Goal: Task Accomplishment & Management: Use online tool/utility

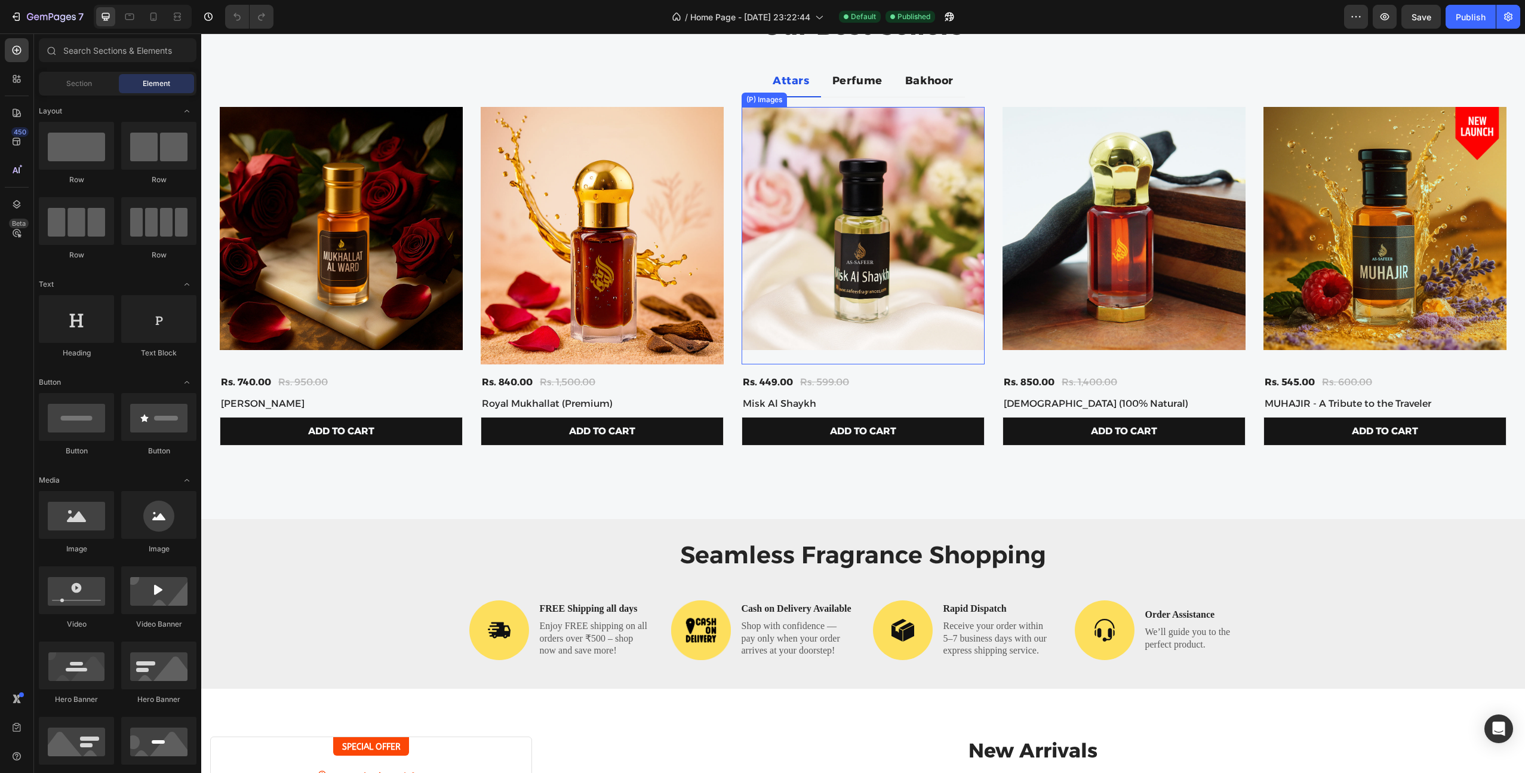
scroll to position [559, 0]
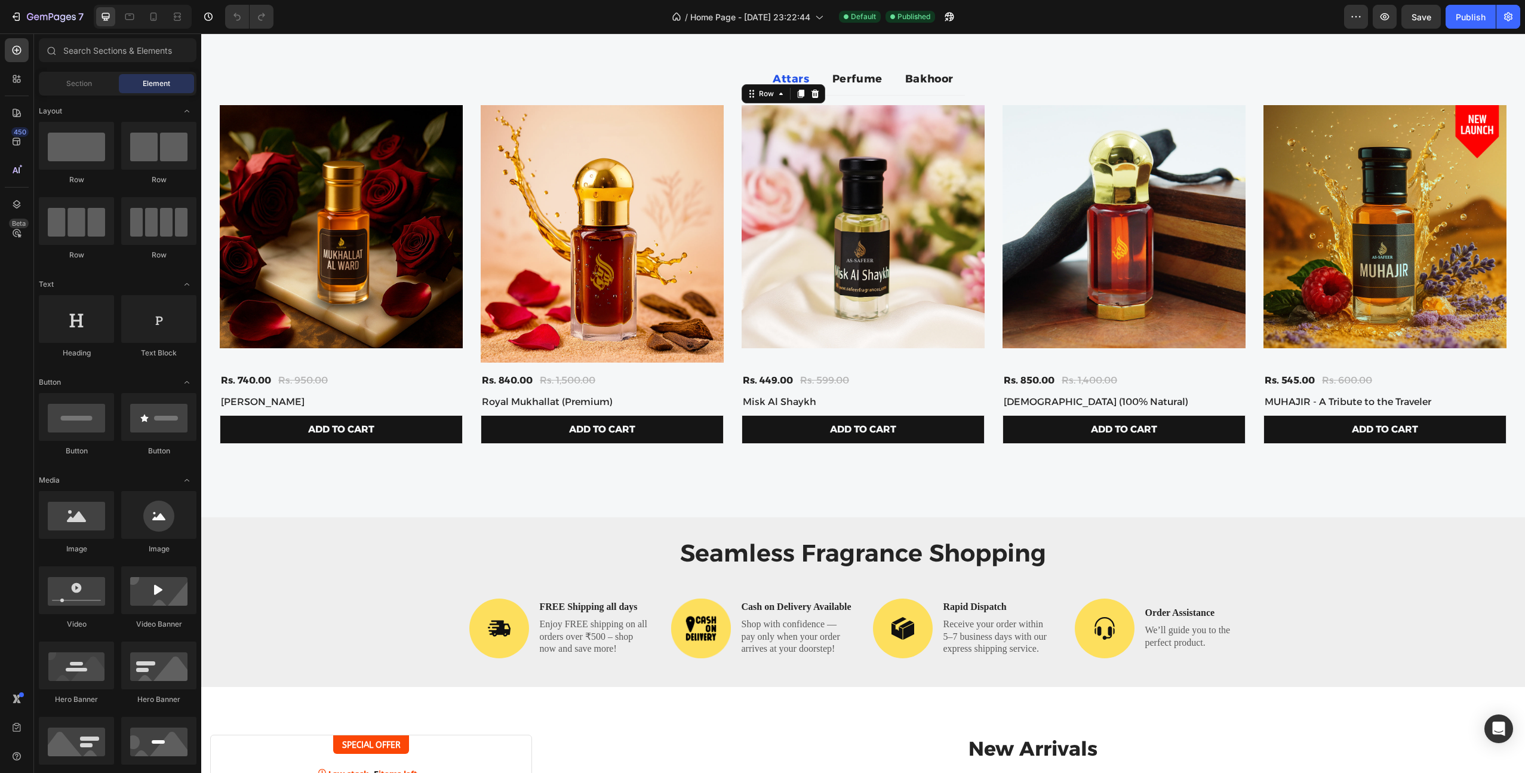
click at [463, 389] on div "(P) Images Rs. 449.00 (P) Price (P) Price Rs. 599.00 (P) Price (P) Price Row Mi…" at bounding box center [341, 276] width 243 height 343
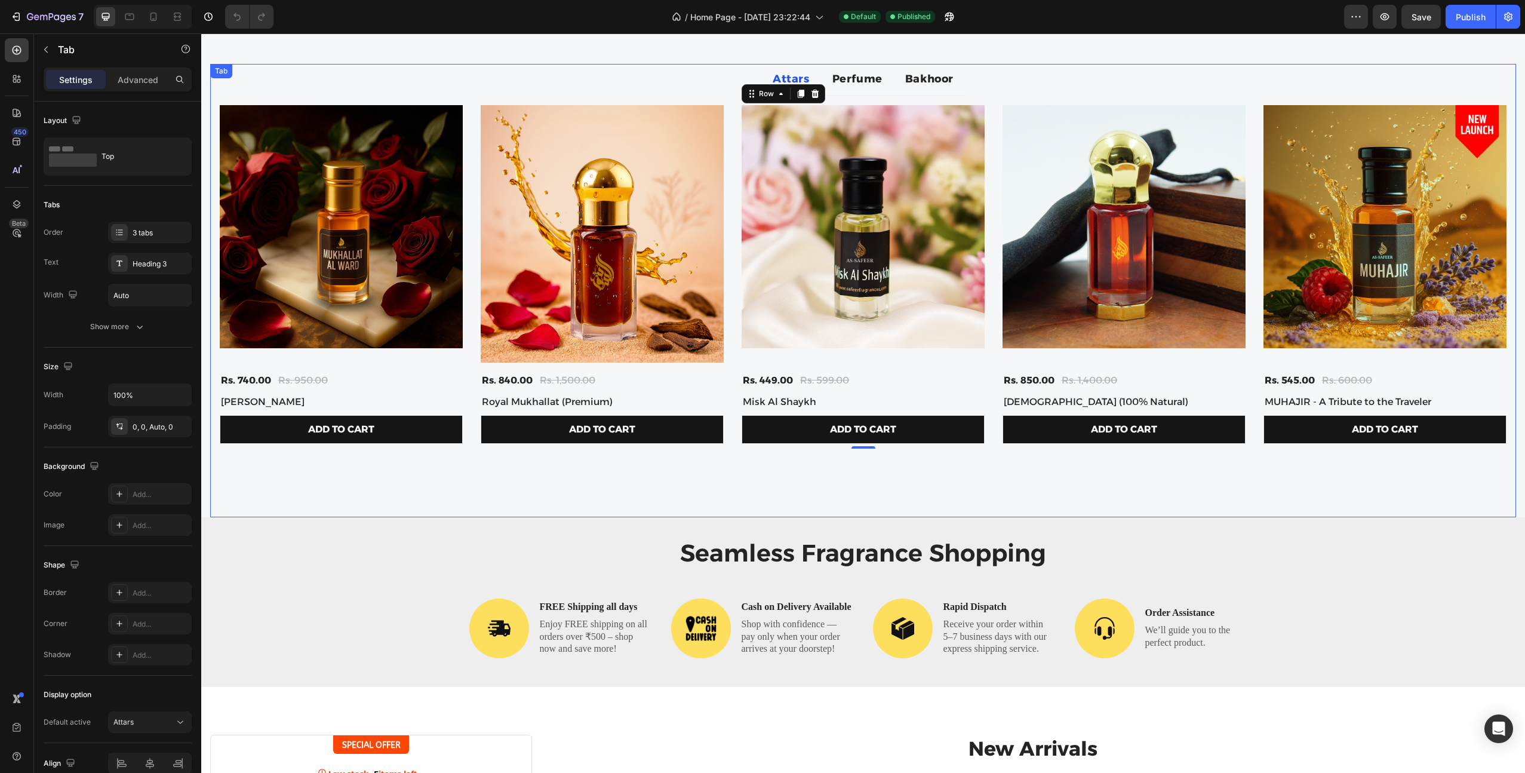
click at [675, 87] on ul "Attars Perfume Bakhoor" at bounding box center [863, 80] width 1306 height 32
click at [469, 371] on div "(P) Images Rs. 740.00 (P) Price (P) Price Rs. 950.00 (P) Price (P) Price Row Mu…" at bounding box center [863, 276] width 1287 height 343
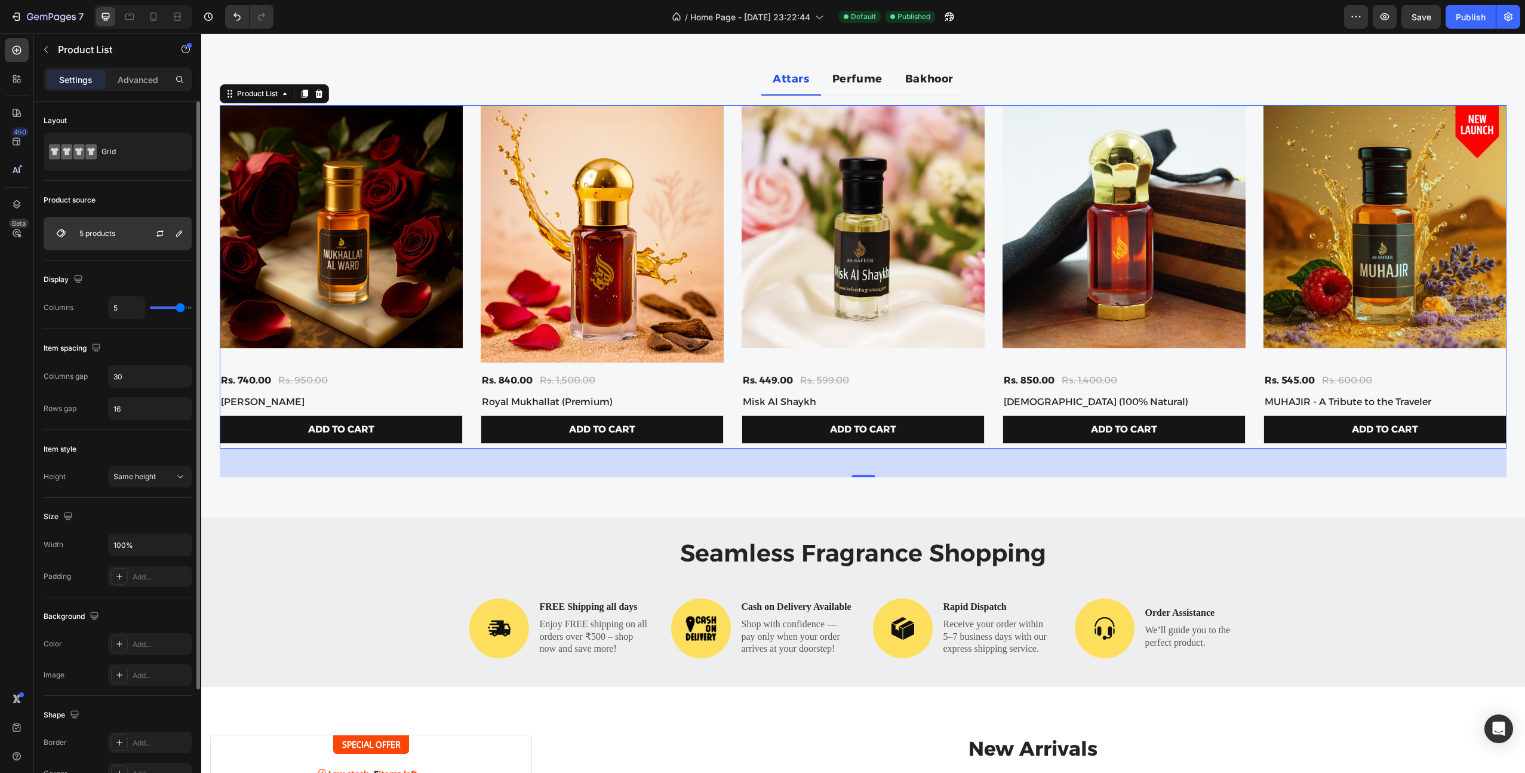
click at [145, 240] on div at bounding box center [165, 233] width 53 height 32
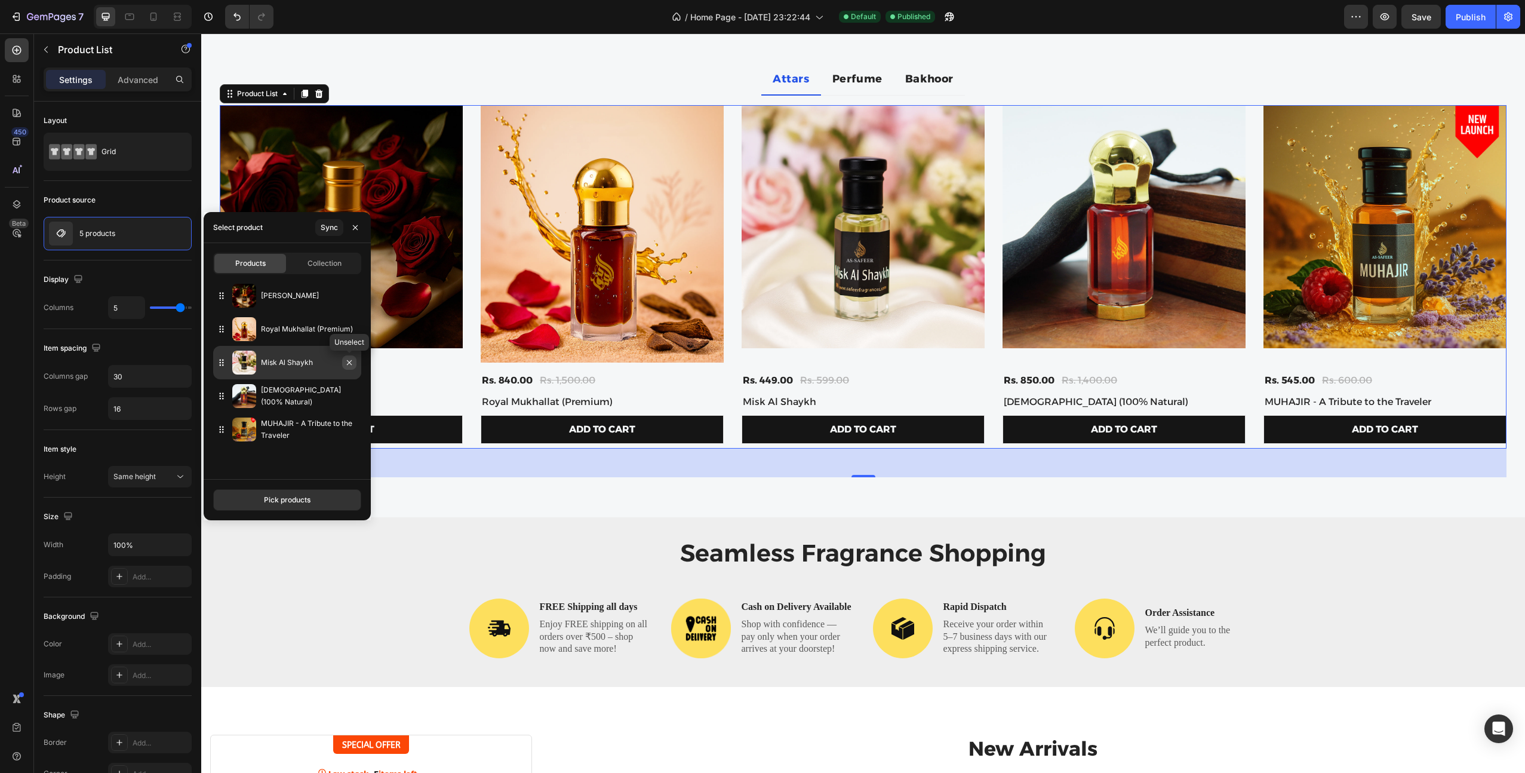
click at [343, 363] on button "button" at bounding box center [349, 362] width 14 height 14
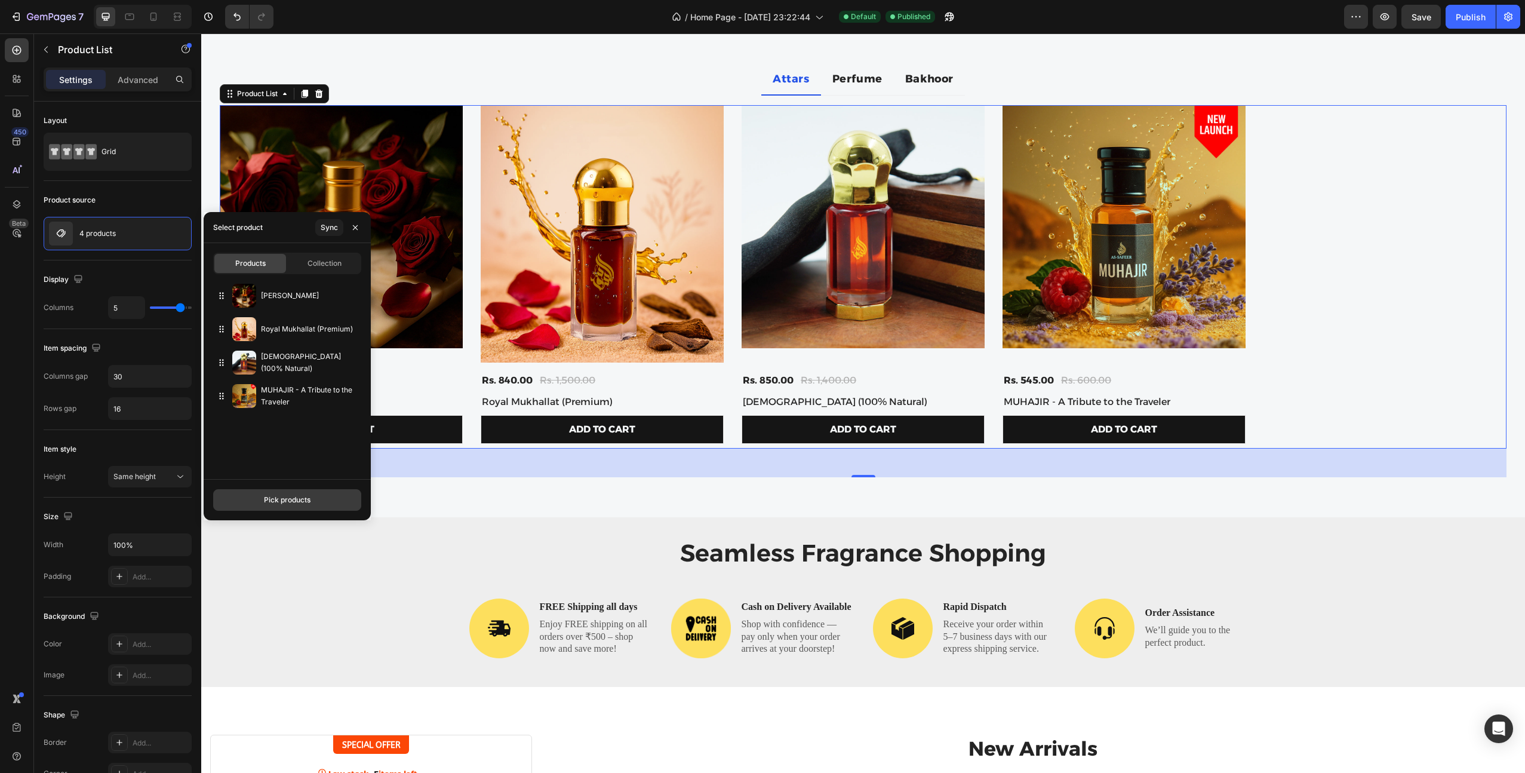
click at [280, 500] on div "Pick products" at bounding box center [287, 499] width 47 height 11
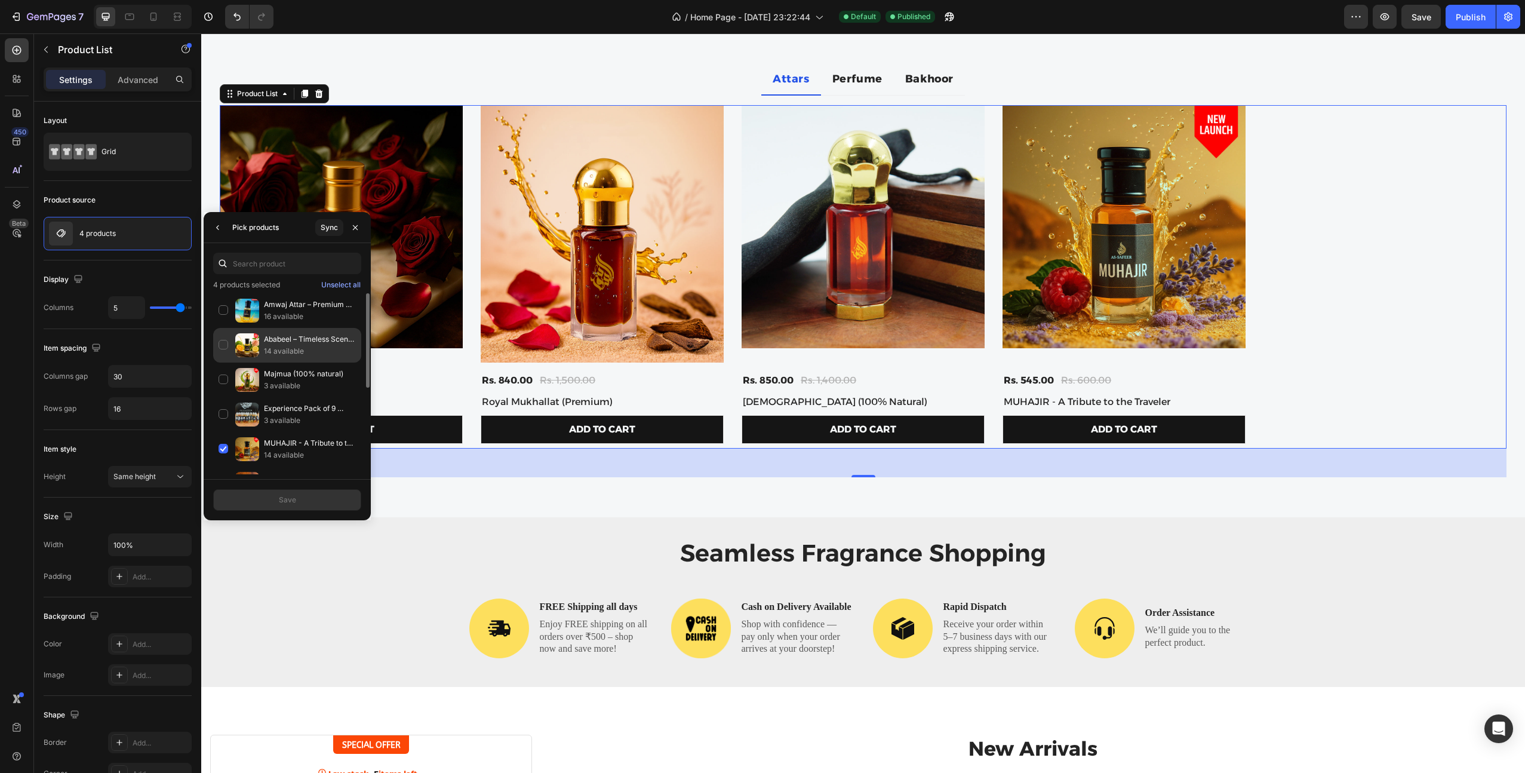
drag, startPoint x: 261, startPoint y: 339, endPoint x: 264, endPoint y: 330, distance: 8.9
click at [261, 362] on div "Ababeel – Timeless Scent Journey 14 available" at bounding box center [287, 379] width 148 height 35
click at [273, 306] on p "Amwaj Attar – Premium Arabic Perfume Oil | Long-Lasting & Alcohol-Free" at bounding box center [310, 305] width 92 height 12
click at [304, 499] on button "Save" at bounding box center [287, 499] width 148 height 21
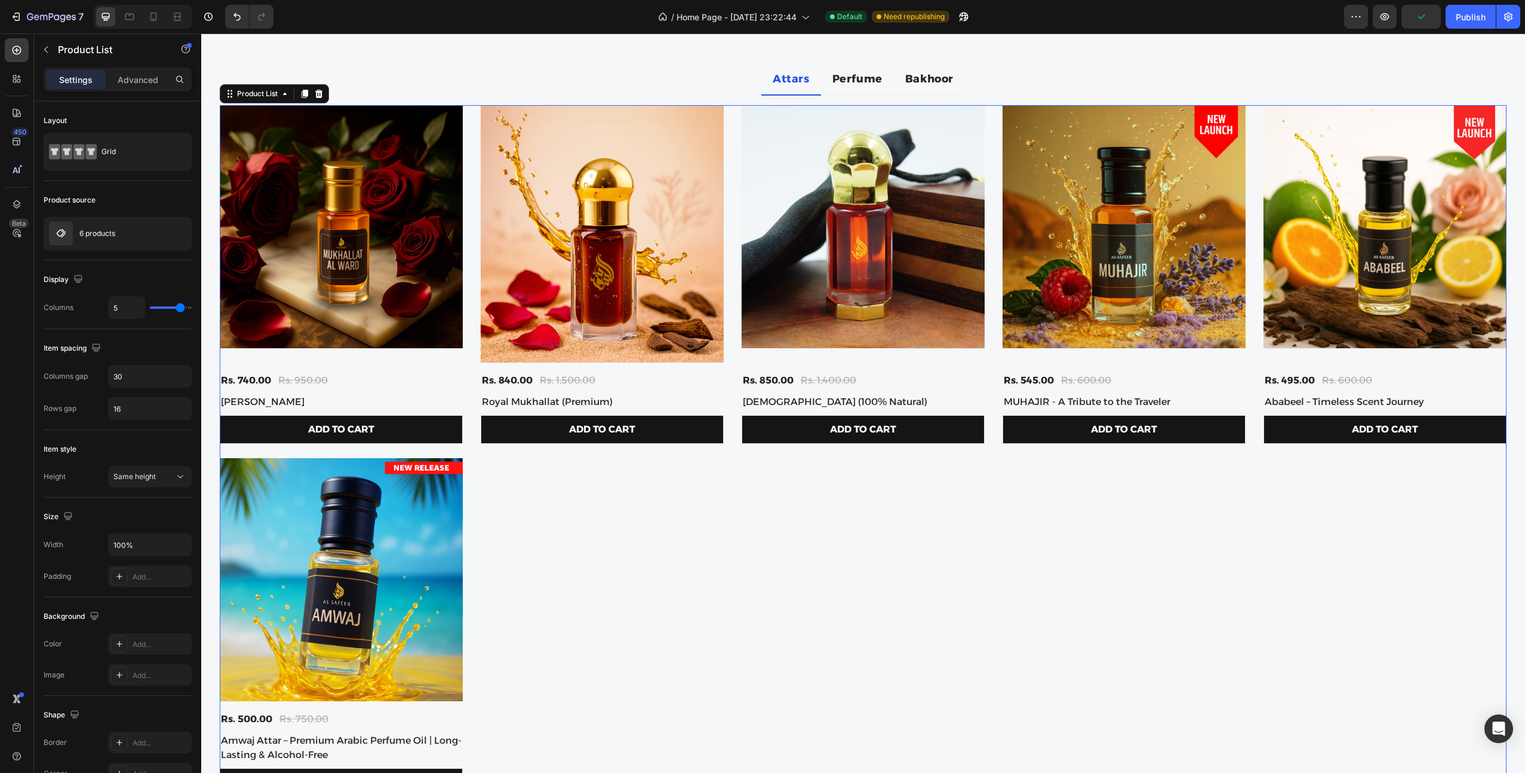
click at [473, 379] on div "(P) Images Rs. 740.00 (P) Price (P) Price Rs. 950.00 (P) Price (P) Price Row Mu…" at bounding box center [863, 453] width 1287 height 696
click at [731, 325] on div "(P) Images Rs. 740.00 (P) Price (P) Price Rs. 950.00 (P) Price (P) Price Row Mu…" at bounding box center [863, 453] width 1287 height 696
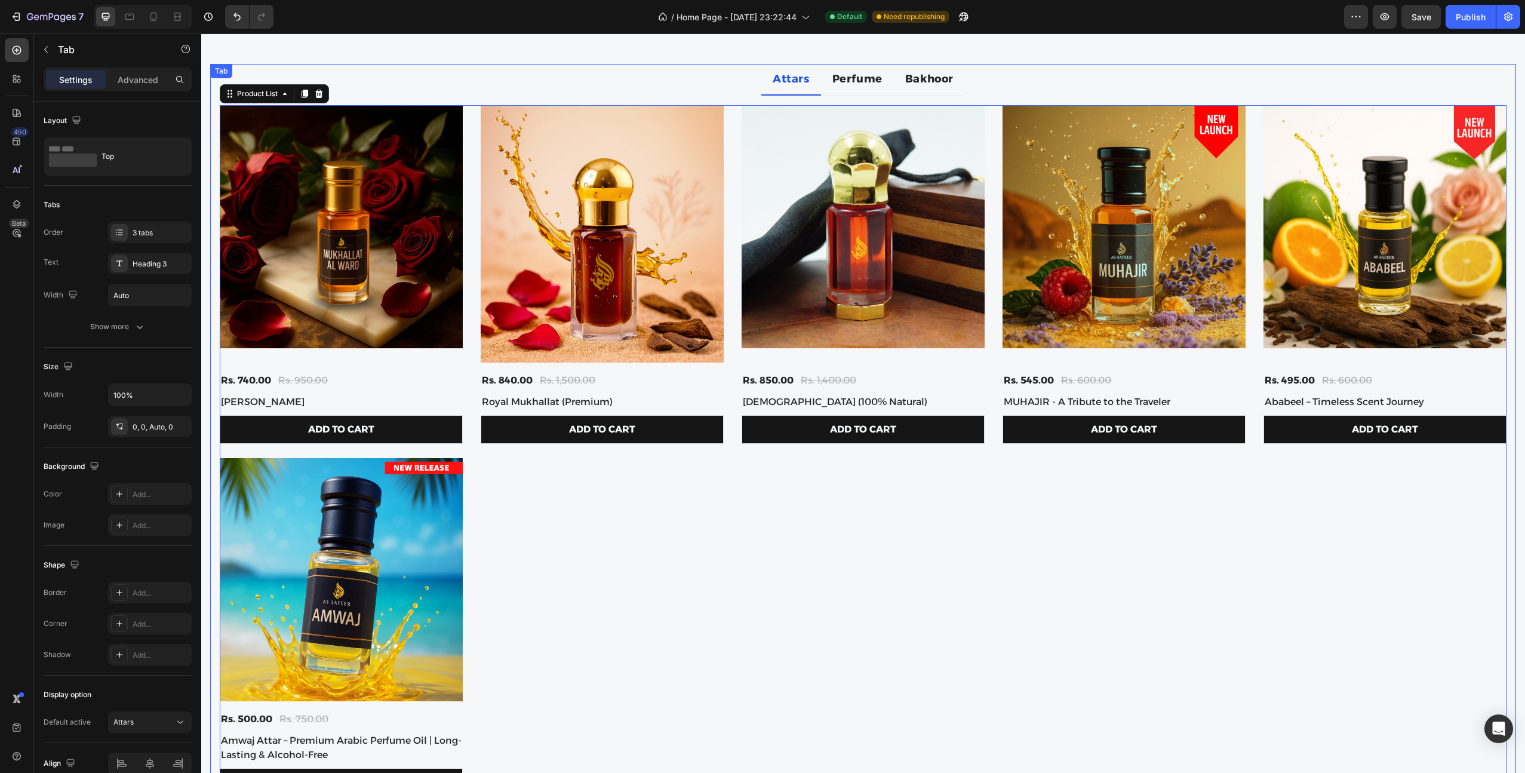
click at [632, 82] on ul "Attars Perfume Bakhoor" at bounding box center [863, 80] width 1306 height 32
click at [733, 153] on div "(P) Images Rs. 740.00 (P) Price (P) Price Rs. 950.00 (P) Price (P) Price Row Mu…" at bounding box center [863, 453] width 1287 height 696
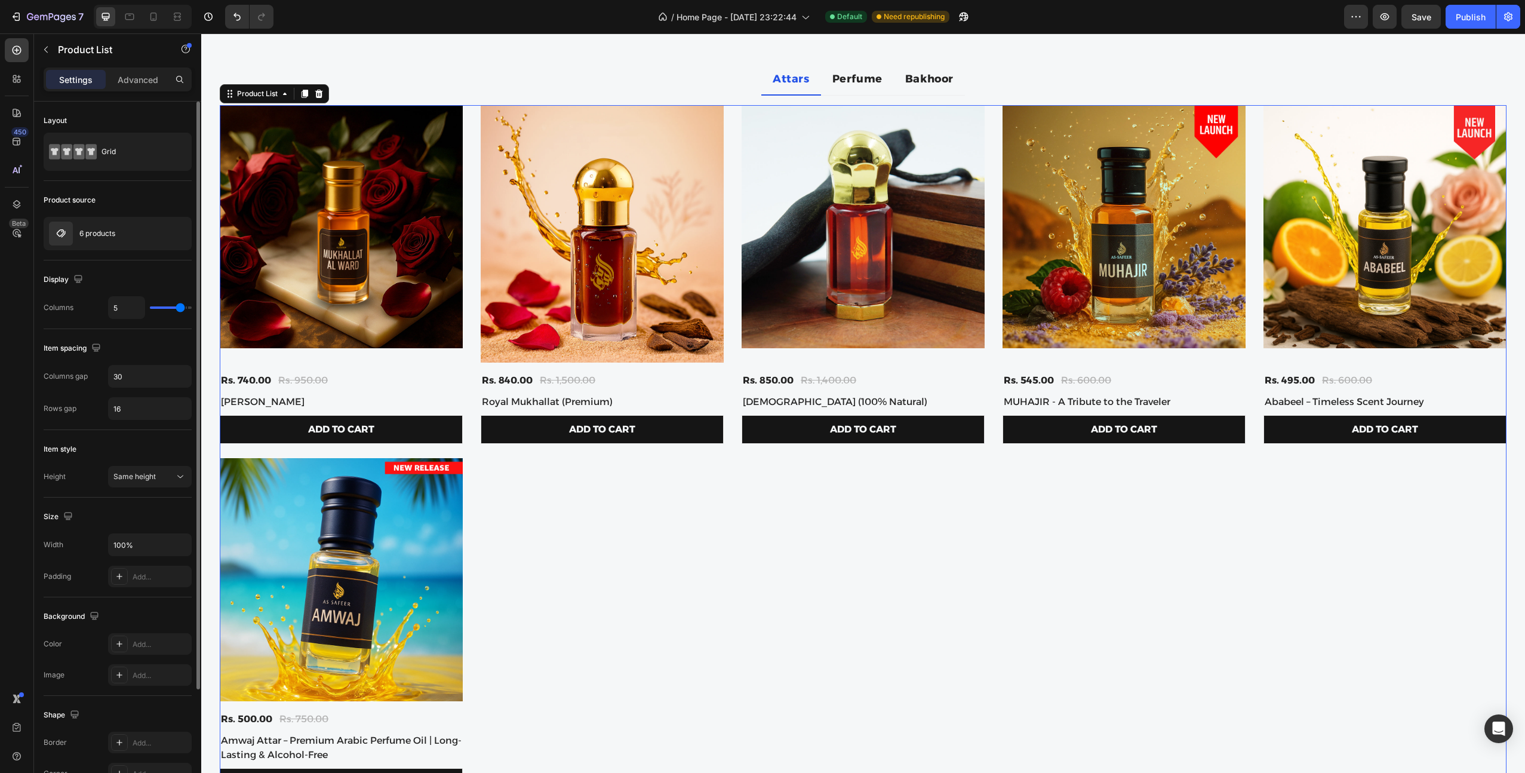
type input "4"
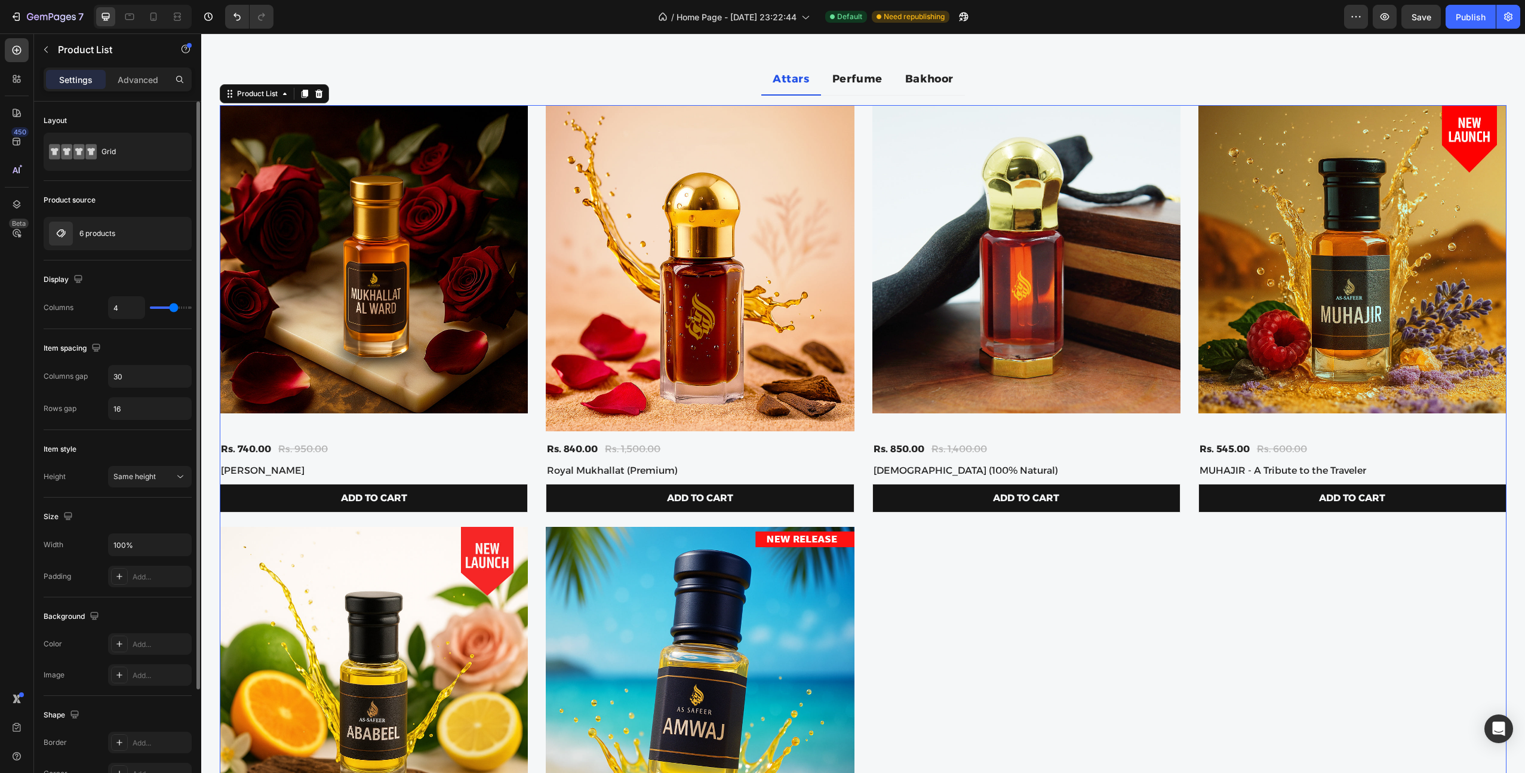
type input "5"
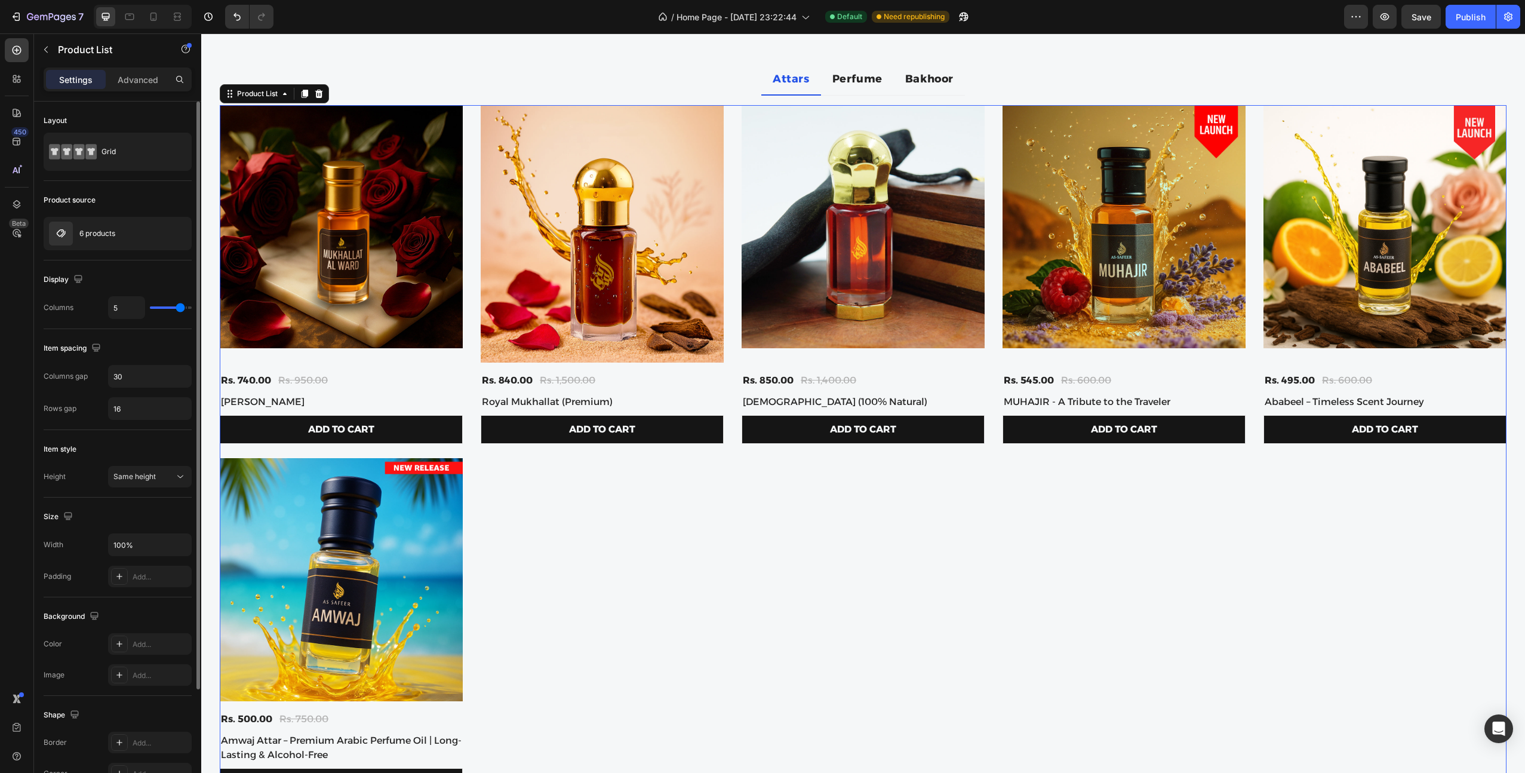
click at [178, 308] on input "range" at bounding box center [171, 307] width 42 height 2
click at [156, 472] on div "Same height" at bounding box center [143, 476] width 61 height 11
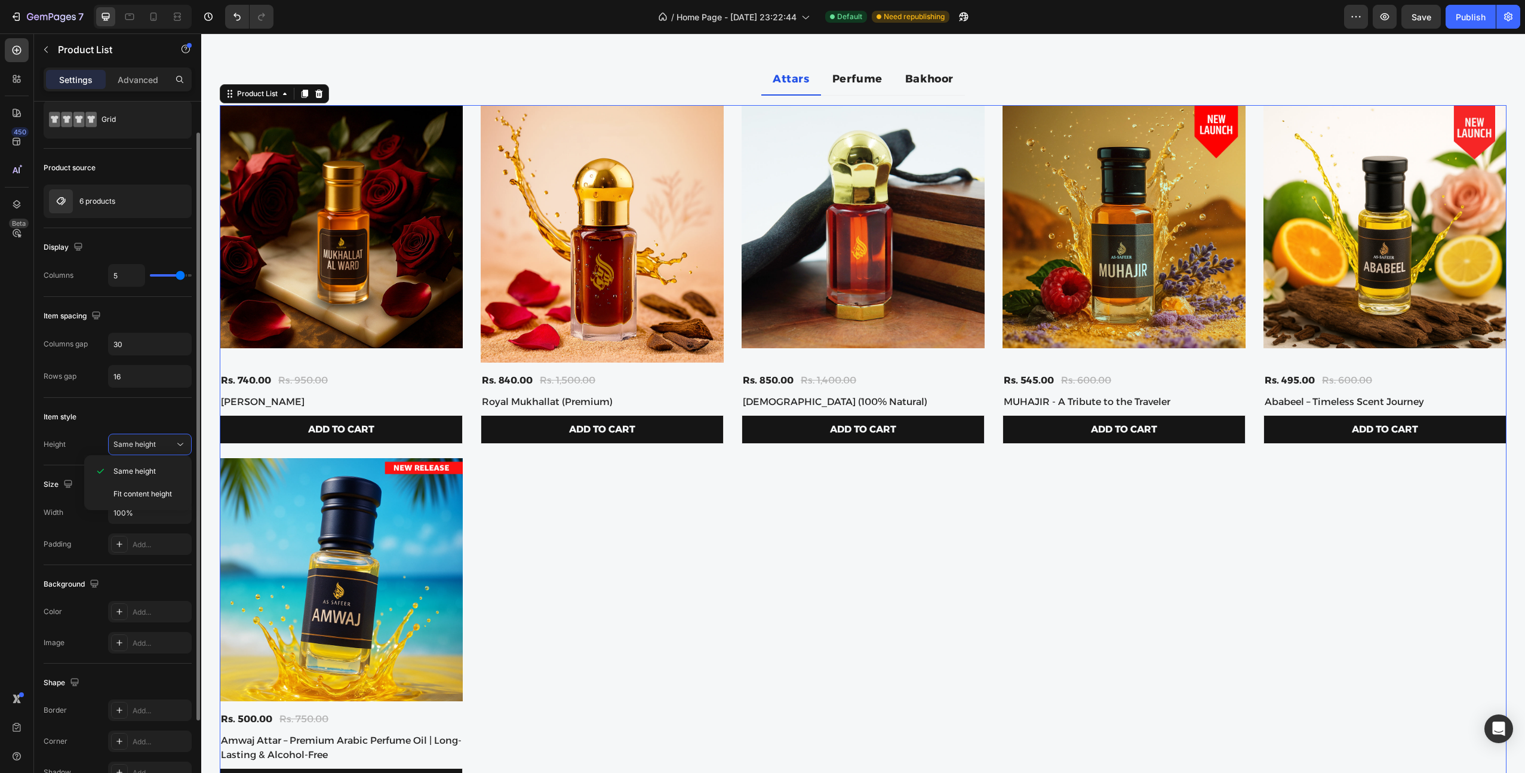
scroll to position [35, 0]
click at [131, 493] on span "Fit content height" at bounding box center [142, 493] width 59 height 11
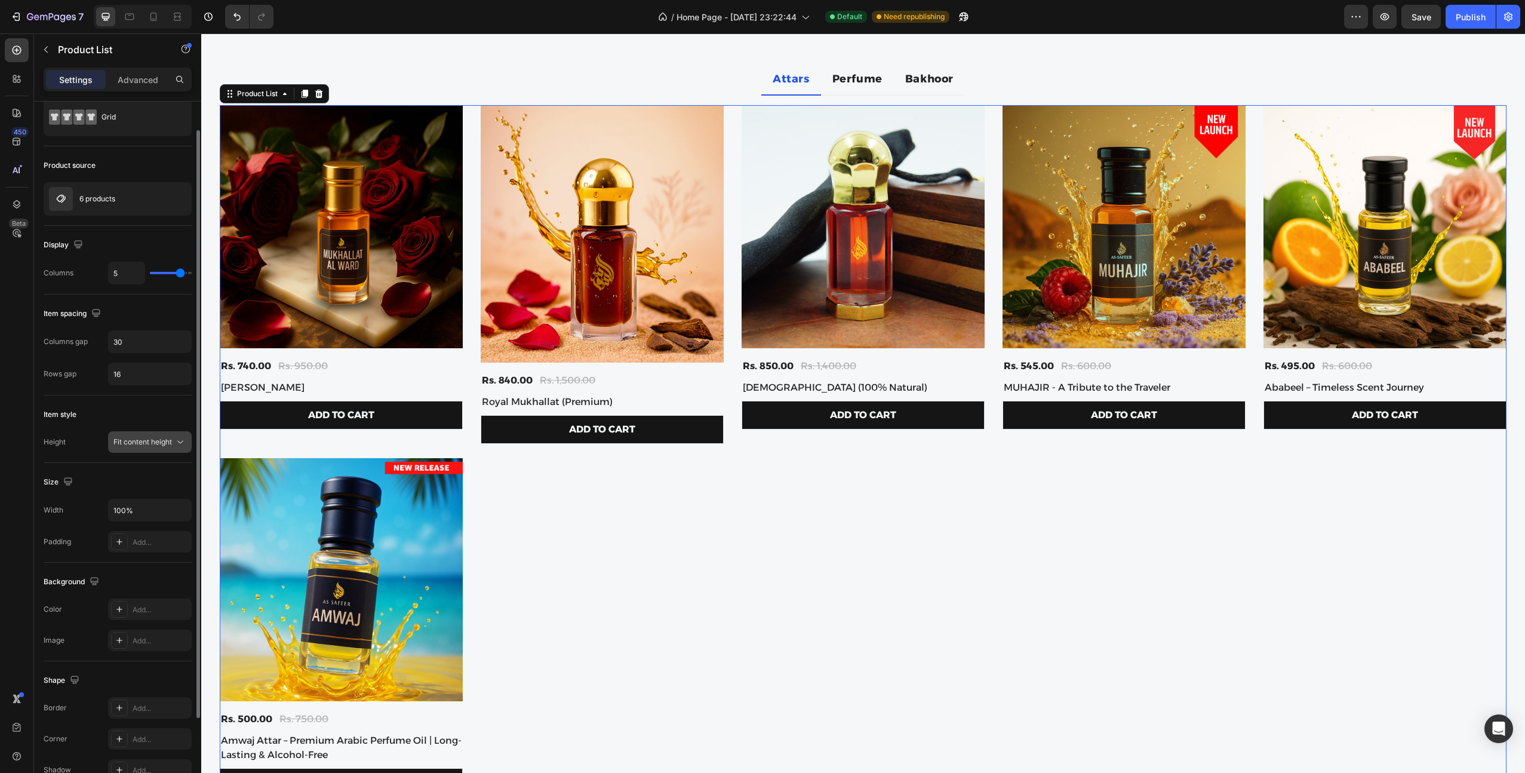
click at [150, 448] on button "Fit content height" at bounding box center [150, 441] width 84 height 21
click at [144, 463] on div "Same height" at bounding box center [138, 471] width 98 height 23
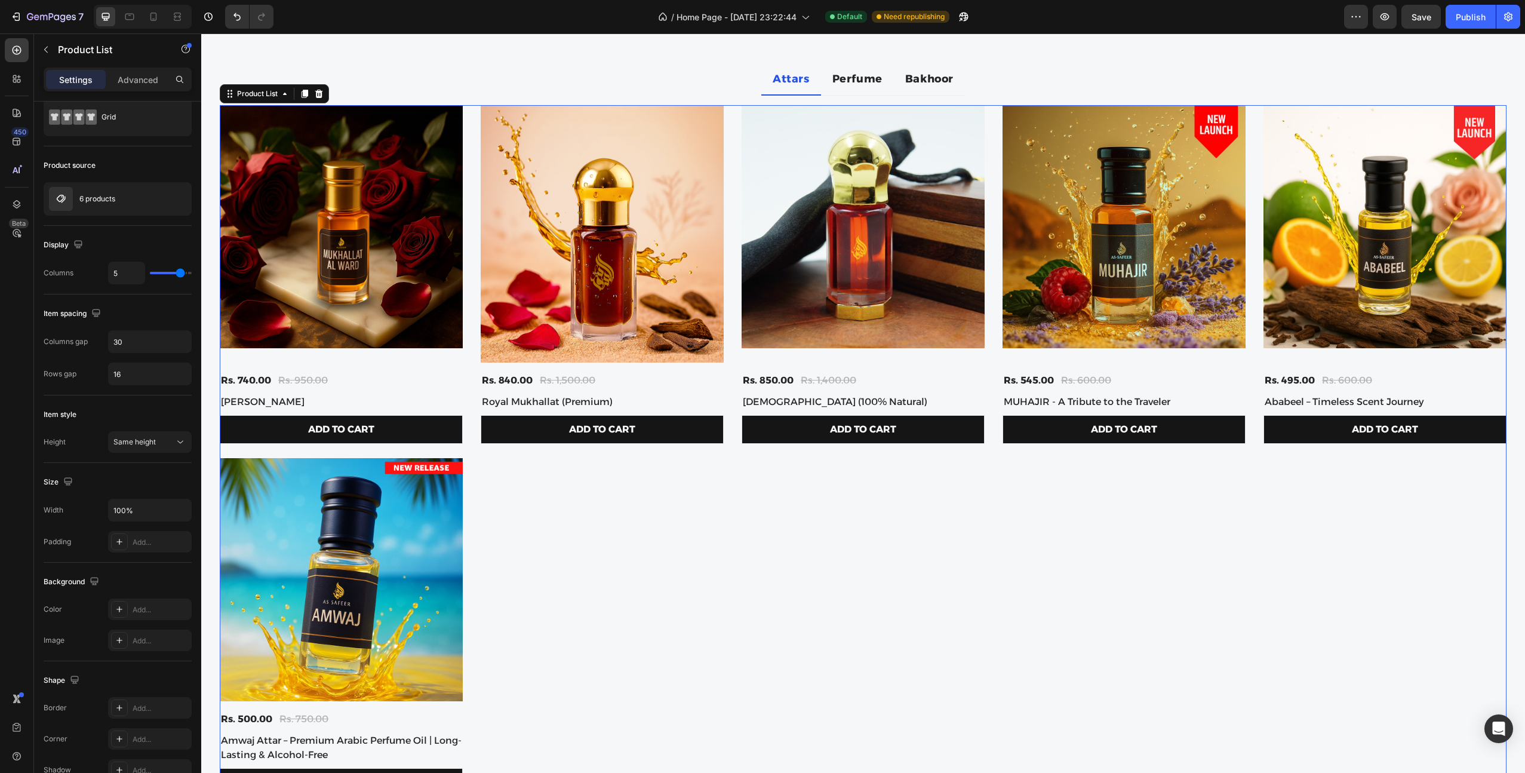
click at [685, 521] on div "(P) Images Rs. 740.00 (P) Price (P) Price Rs. 950.00 (P) Price (P) Price Row Mu…" at bounding box center [863, 453] width 1287 height 696
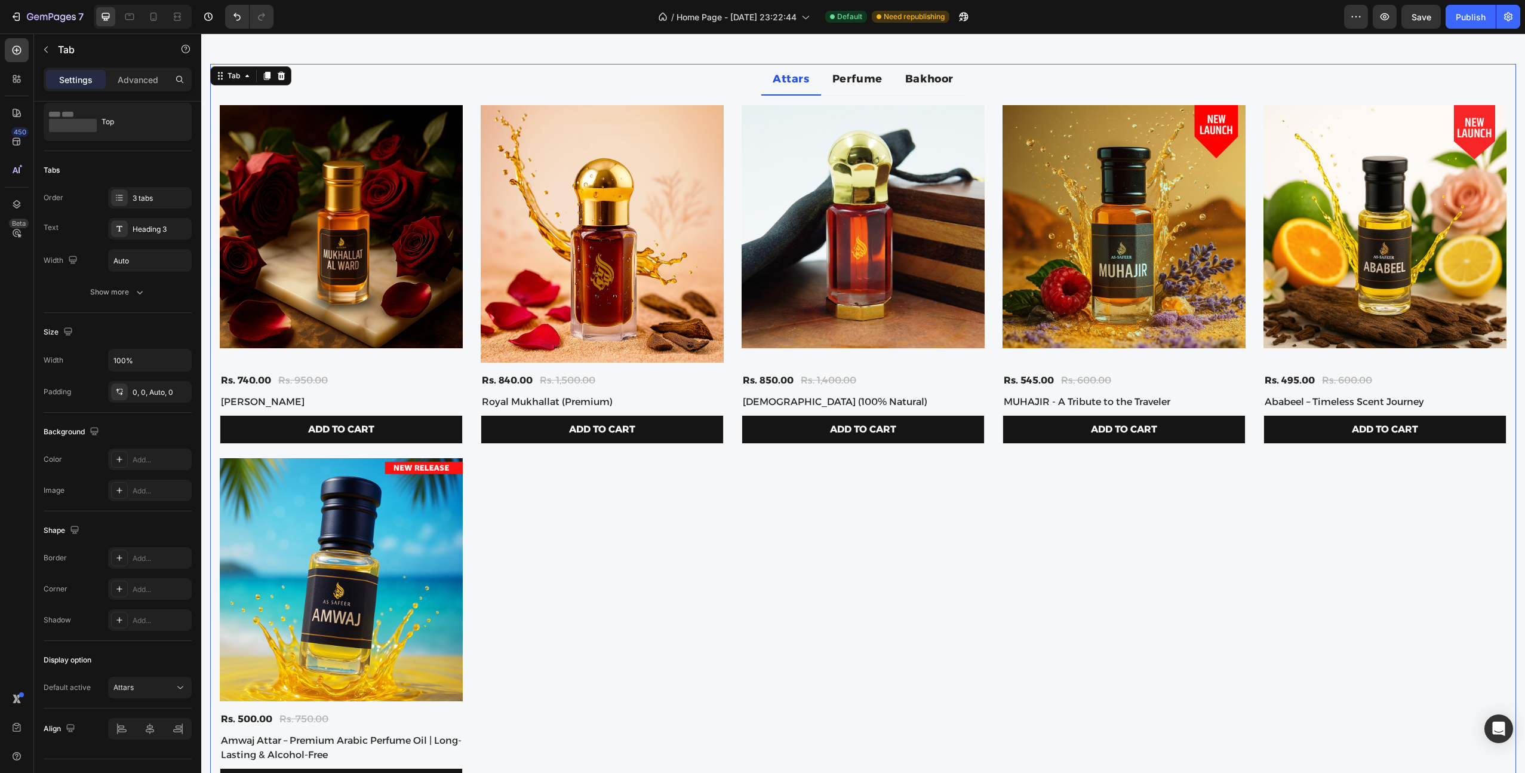
click at [1006, 87] on ul "Attars Perfume Bakhoor" at bounding box center [863, 80] width 1306 height 32
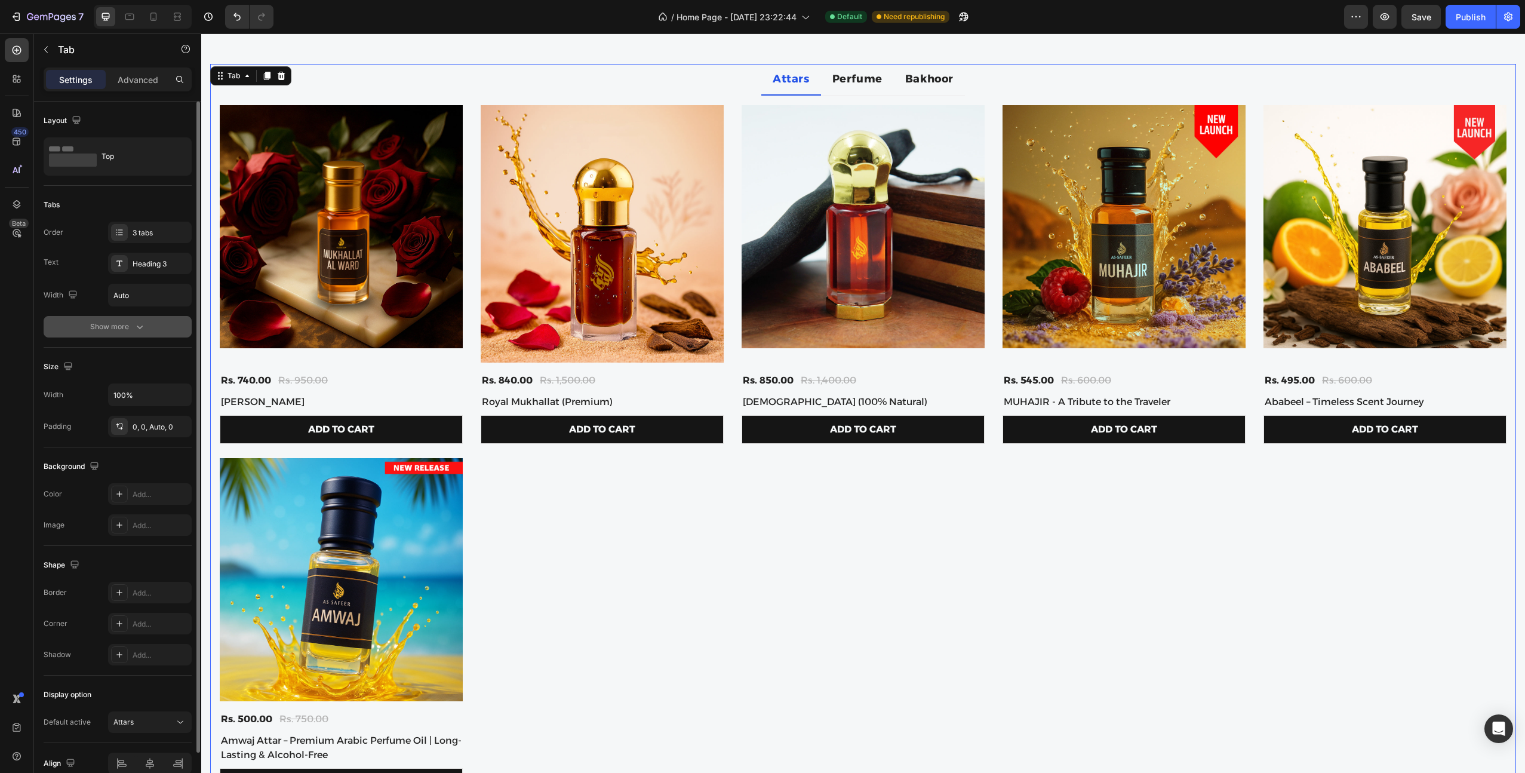
click at [124, 322] on div "Show more" at bounding box center [118, 327] width 56 height 12
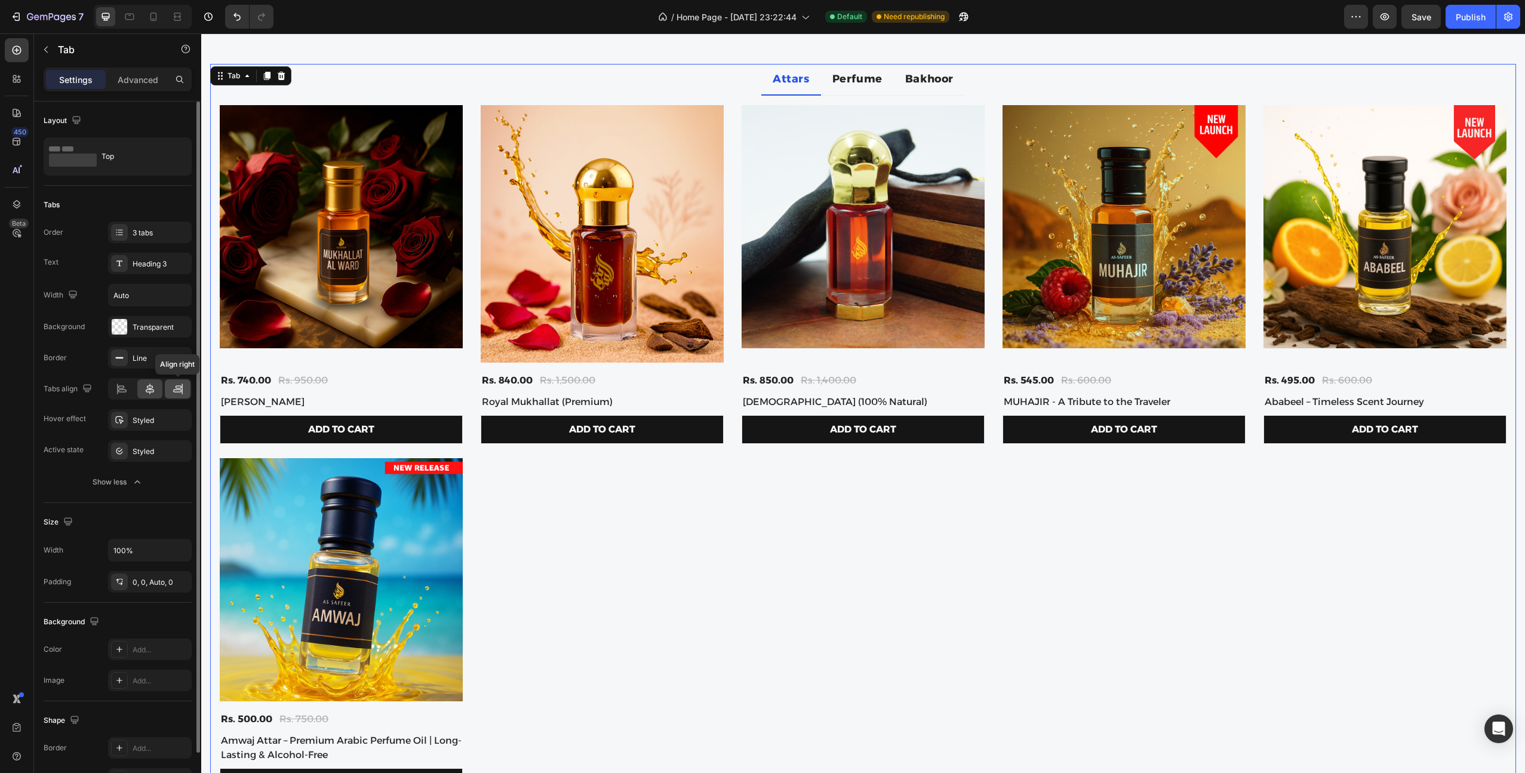
click at [183, 386] on icon at bounding box center [178, 389] width 12 height 12
click at [140, 388] on div at bounding box center [150, 388] width 26 height 19
click at [147, 417] on div "Styled" at bounding box center [150, 420] width 35 height 11
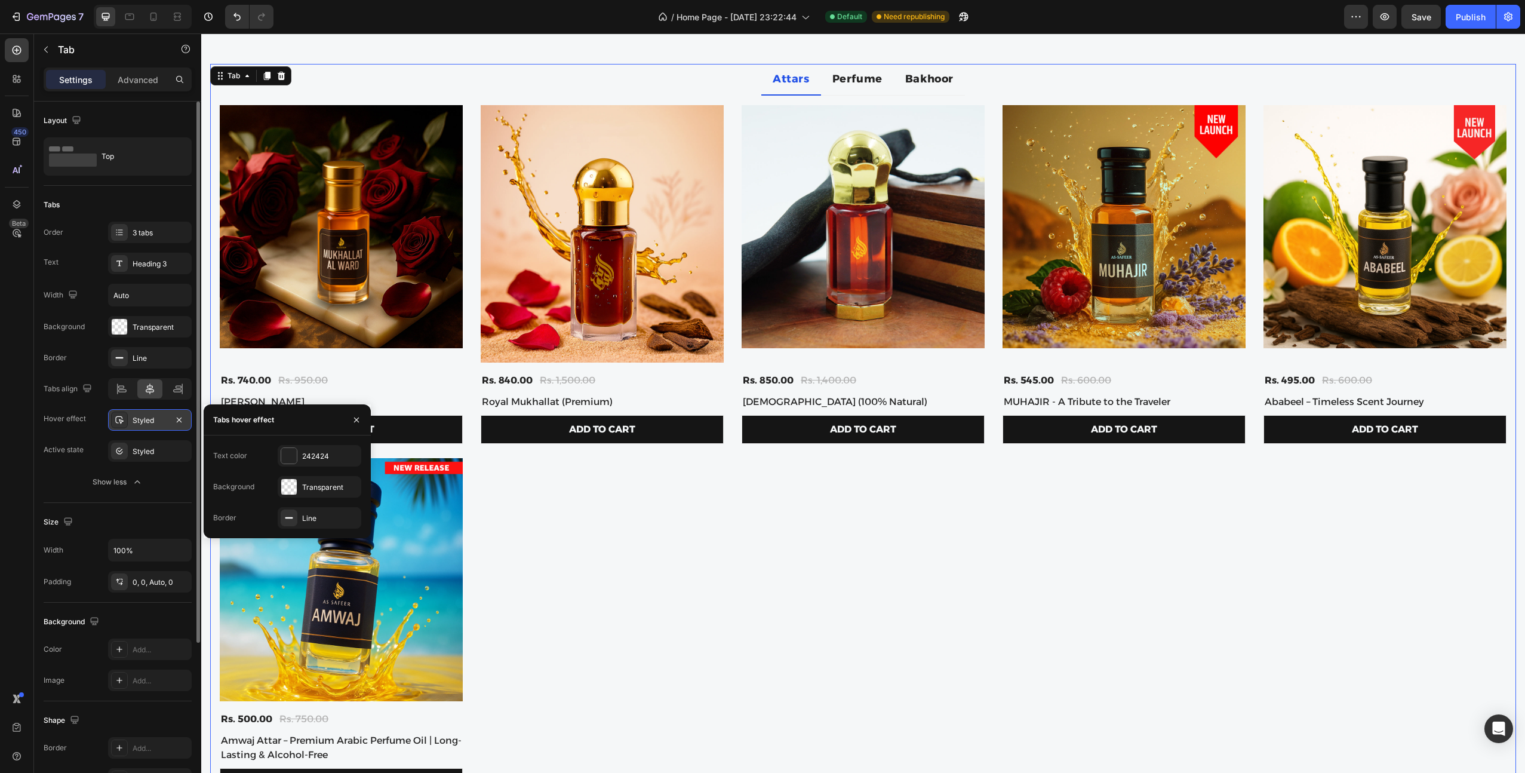
click at [147, 417] on div "Styled" at bounding box center [150, 420] width 35 height 11
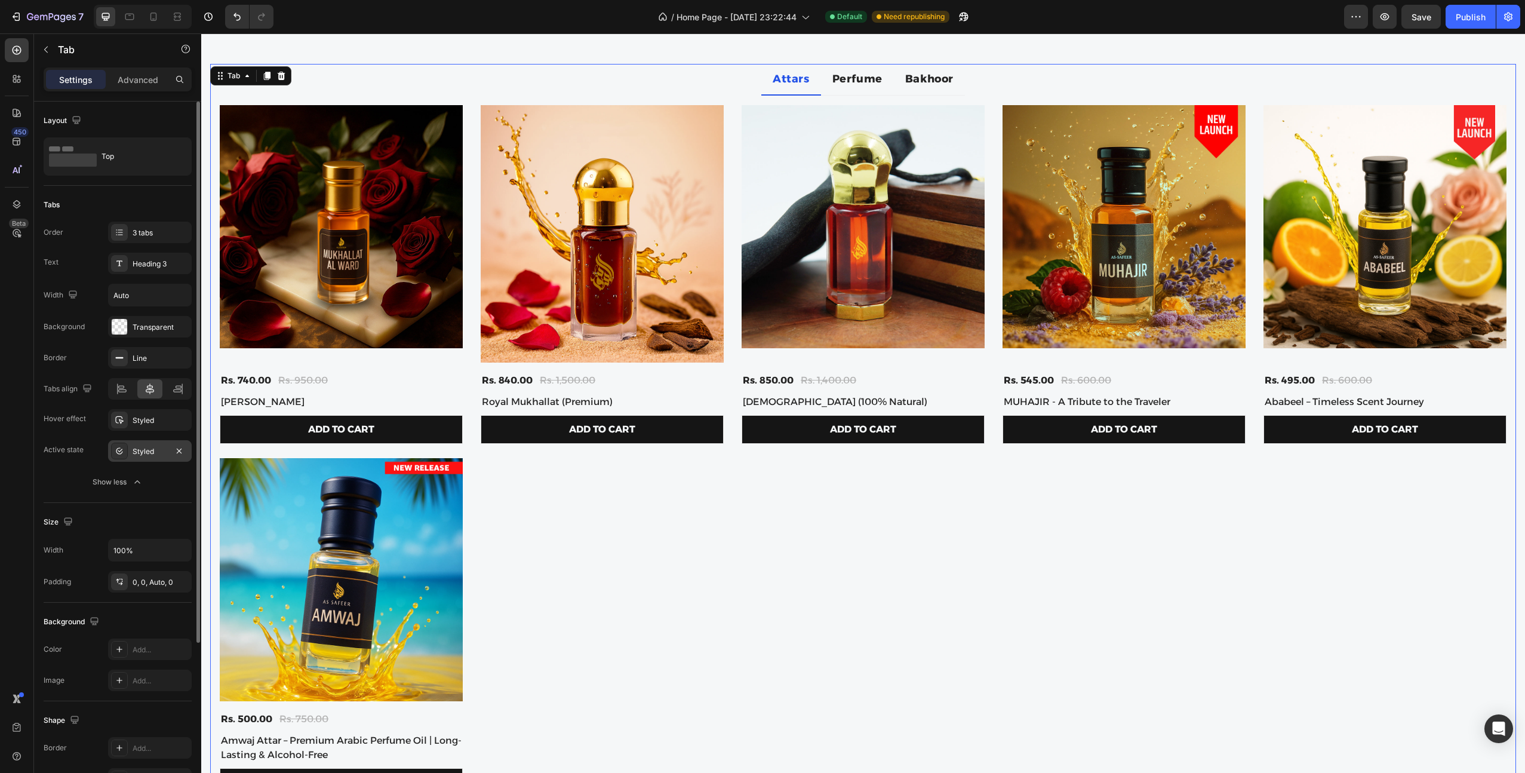
click at [155, 452] on div "Styled" at bounding box center [150, 451] width 35 height 11
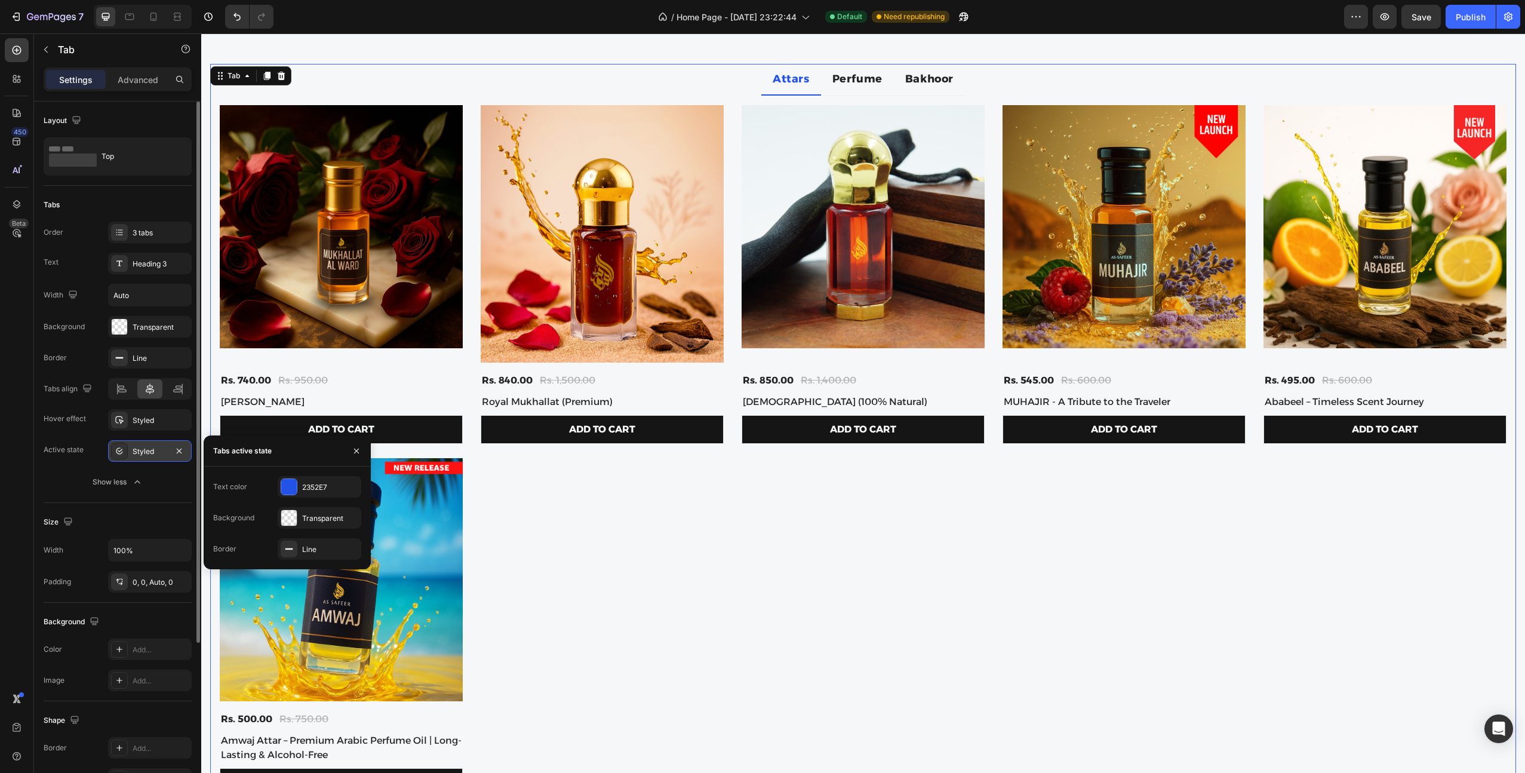
click at [155, 452] on div "Styled" at bounding box center [150, 451] width 35 height 11
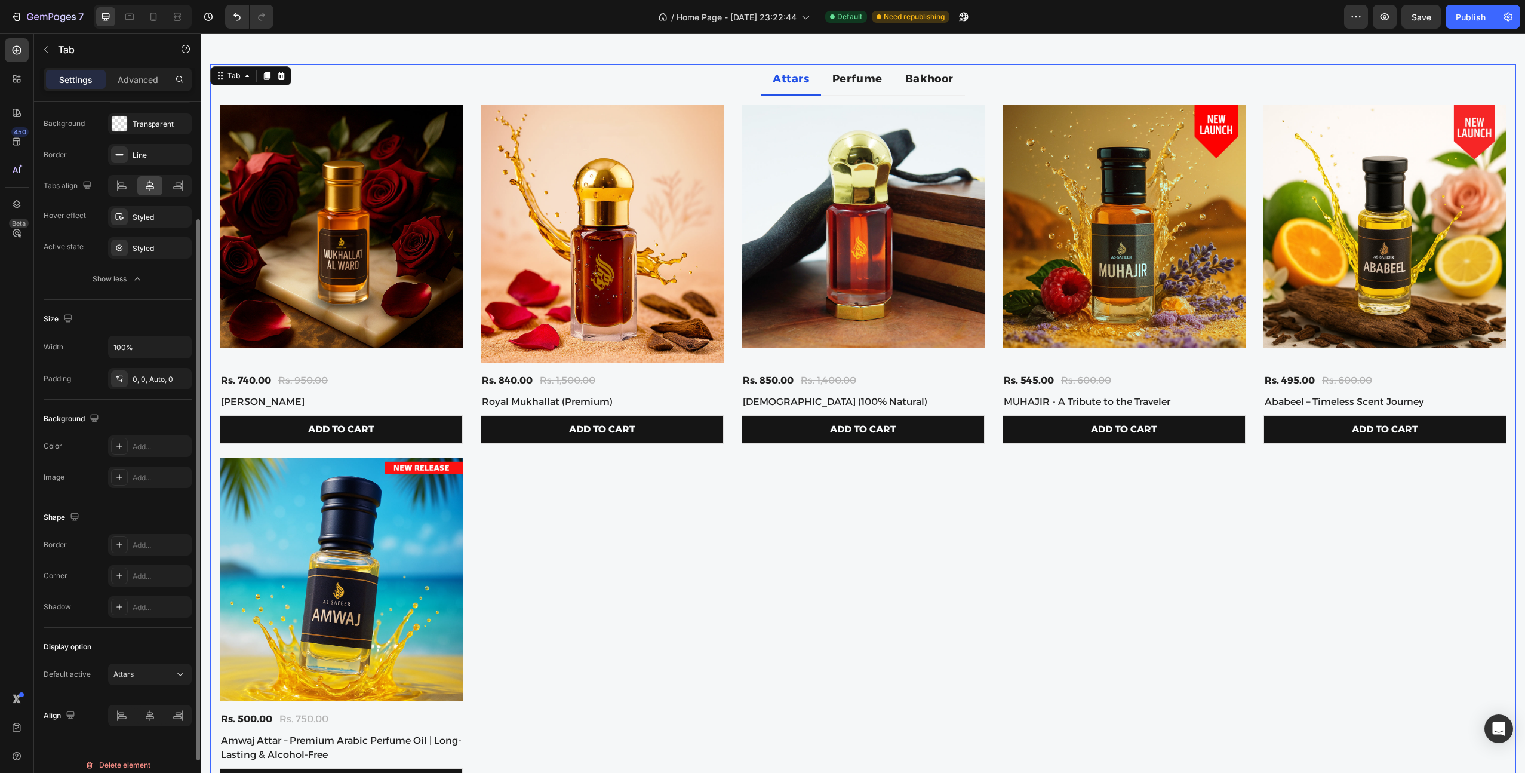
scroll to position [214, 0]
click at [154, 664] on div "Attars" at bounding box center [143, 663] width 61 height 11
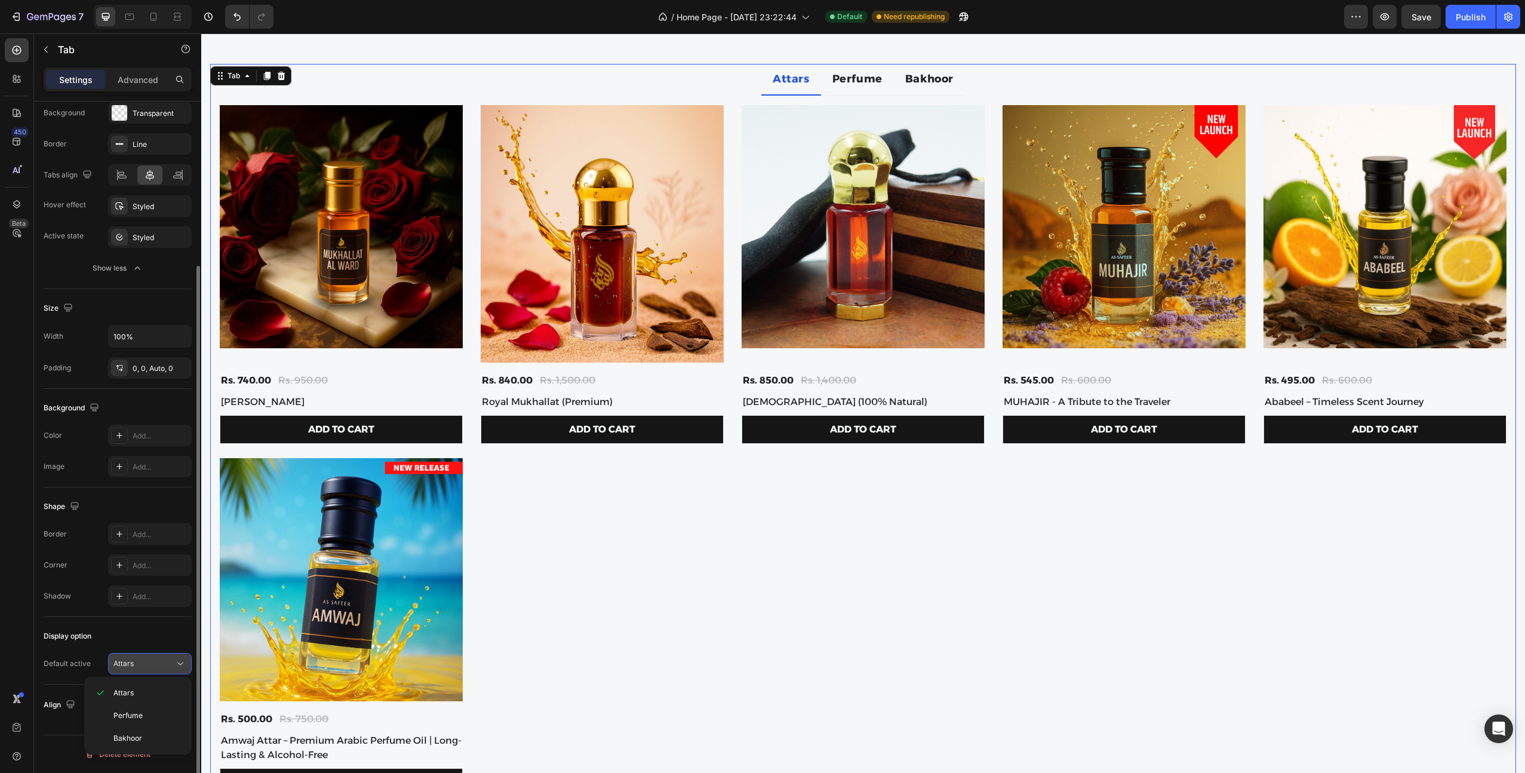
click at [154, 664] on div "Attars" at bounding box center [143, 663] width 61 height 11
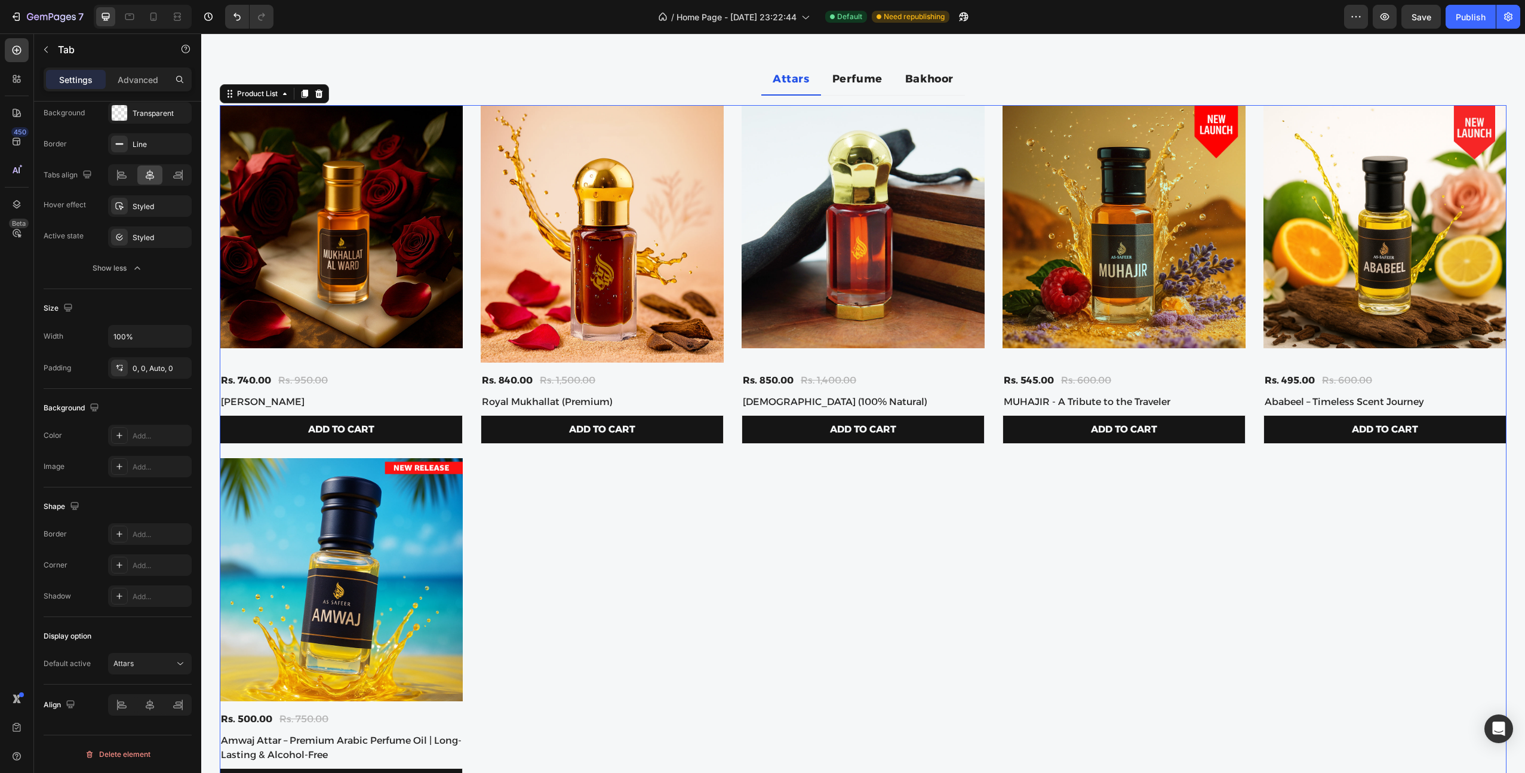
click at [731, 432] on div "(P) Images Rs. 740.00 (P) Price (P) Price Rs. 950.00 (P) Price (P) Price Row Mu…" at bounding box center [863, 453] width 1287 height 696
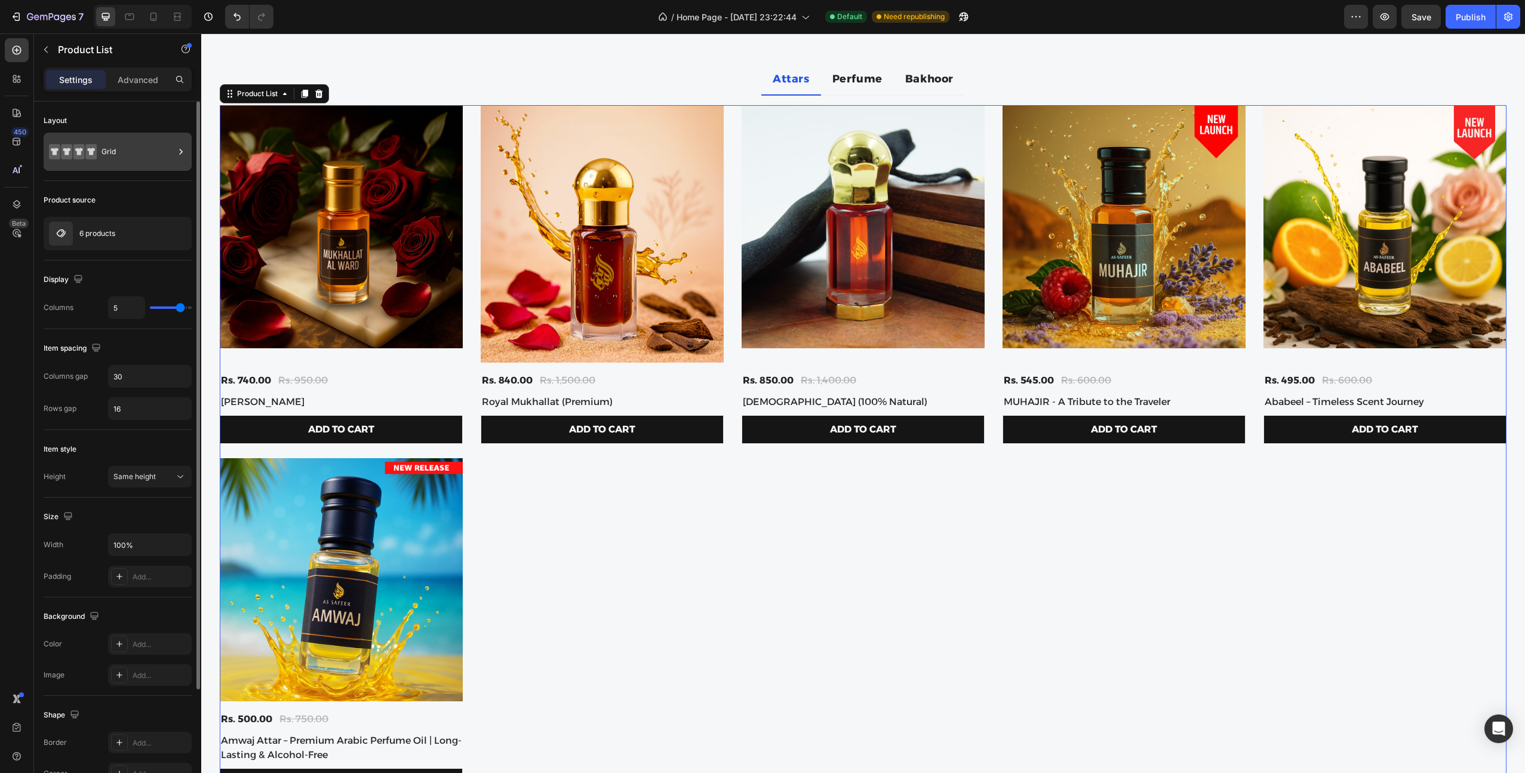
click at [130, 154] on div "Grid" at bounding box center [138, 151] width 73 height 27
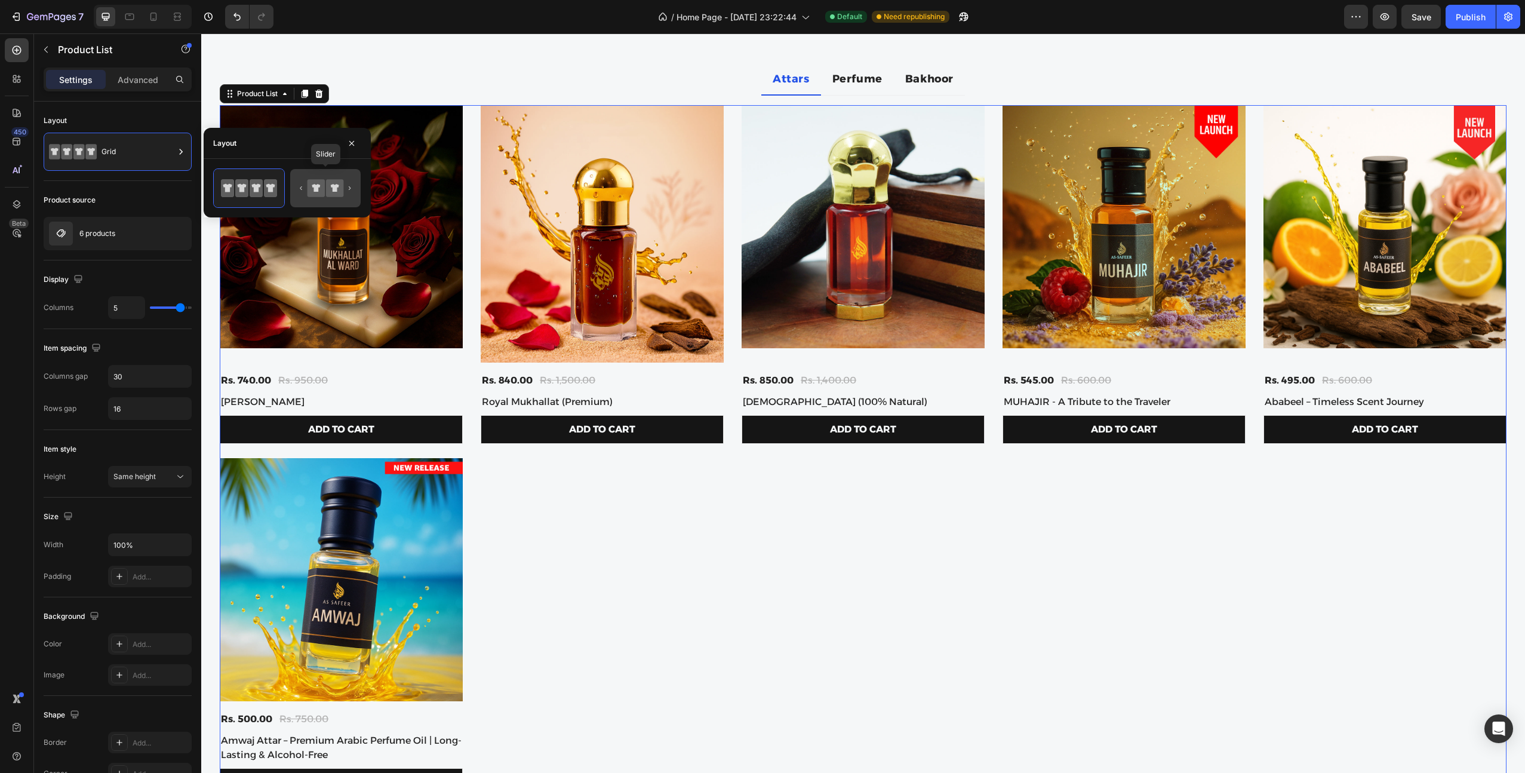
click at [315, 188] on icon at bounding box center [316, 188] width 8 height 8
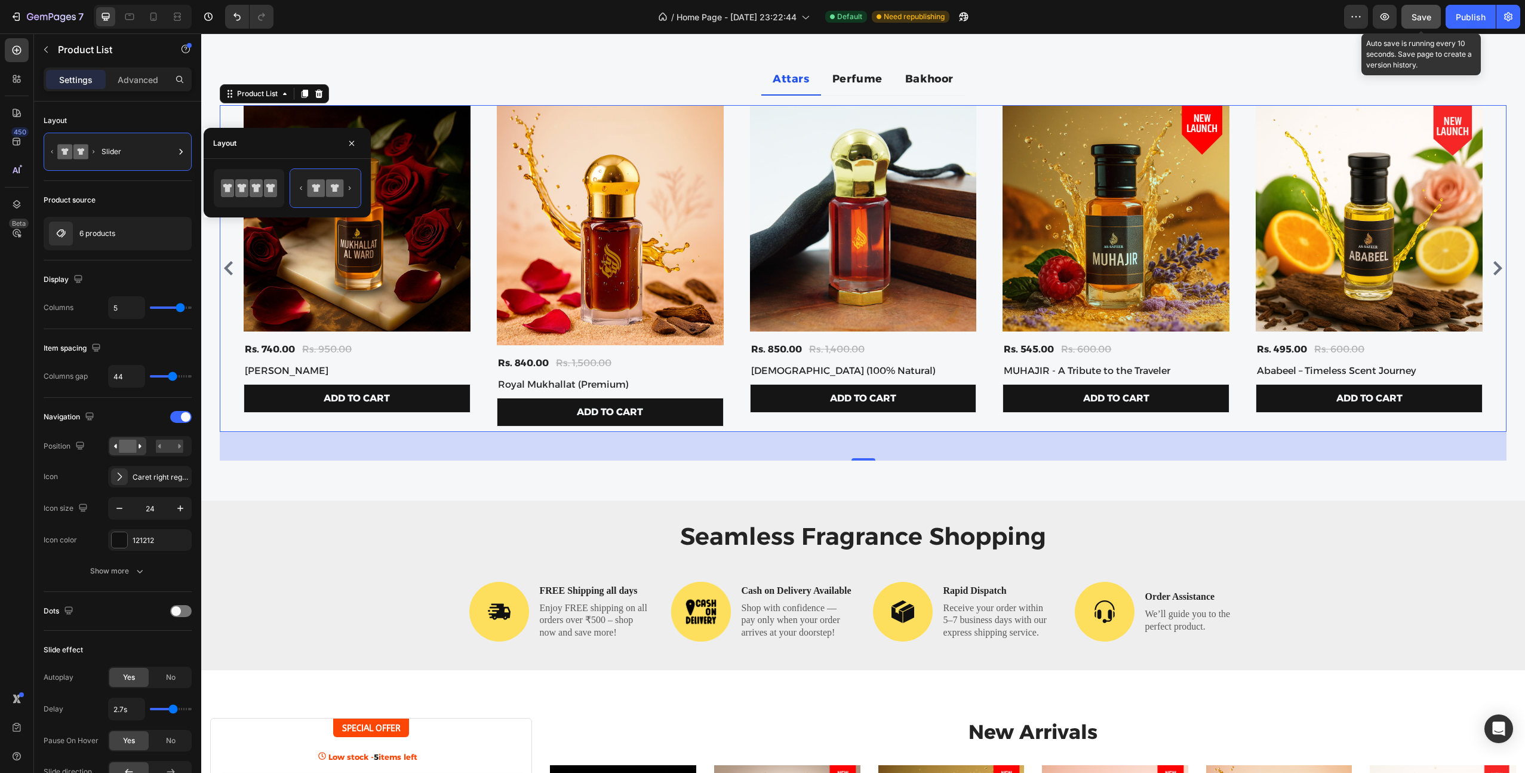
click at [1422, 24] on button "Save" at bounding box center [1420, 17] width 39 height 24
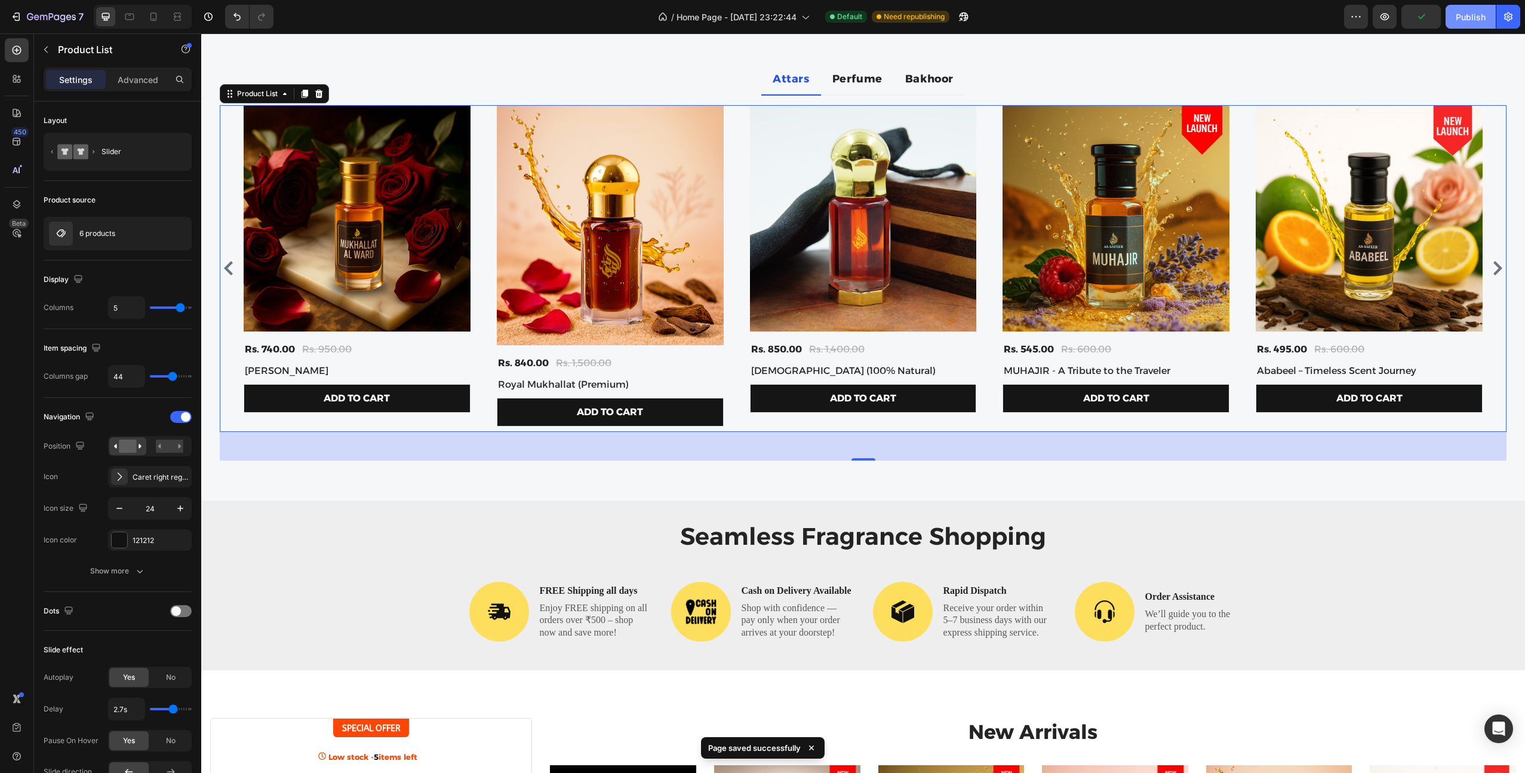
click at [1459, 27] on button "Publish" at bounding box center [1471, 17] width 50 height 24
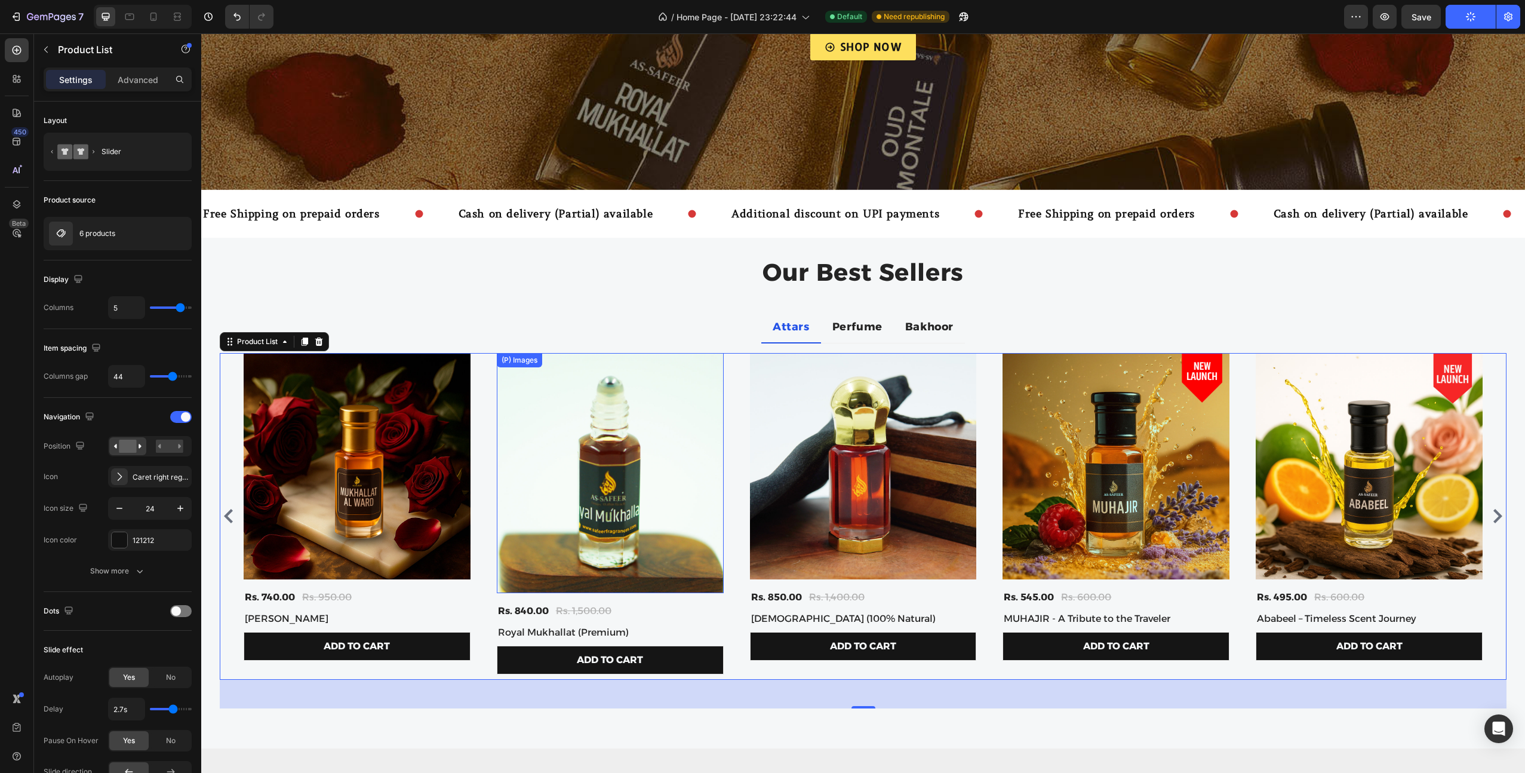
scroll to position [313, 0]
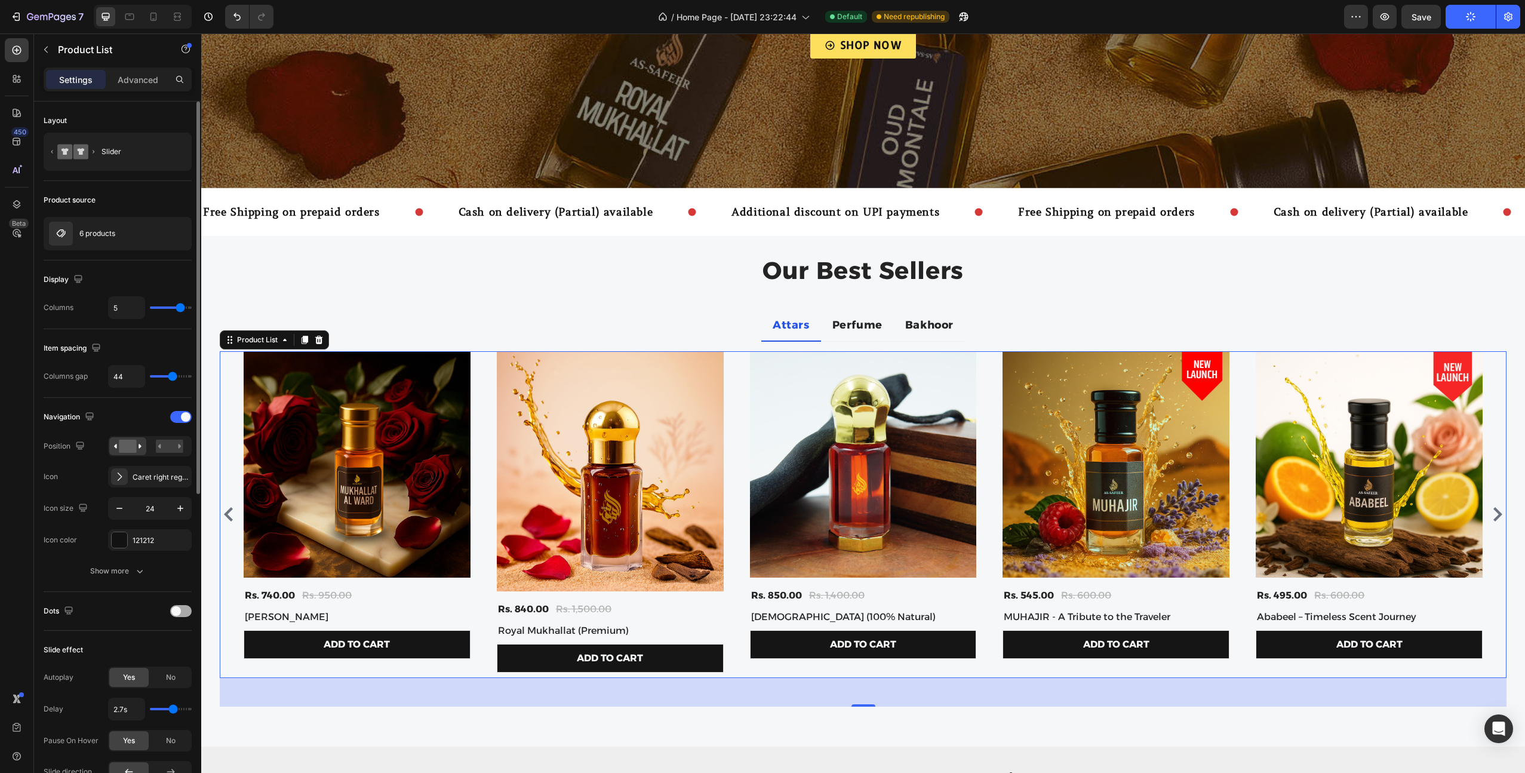
click at [179, 610] on span at bounding box center [176, 611] width 10 height 10
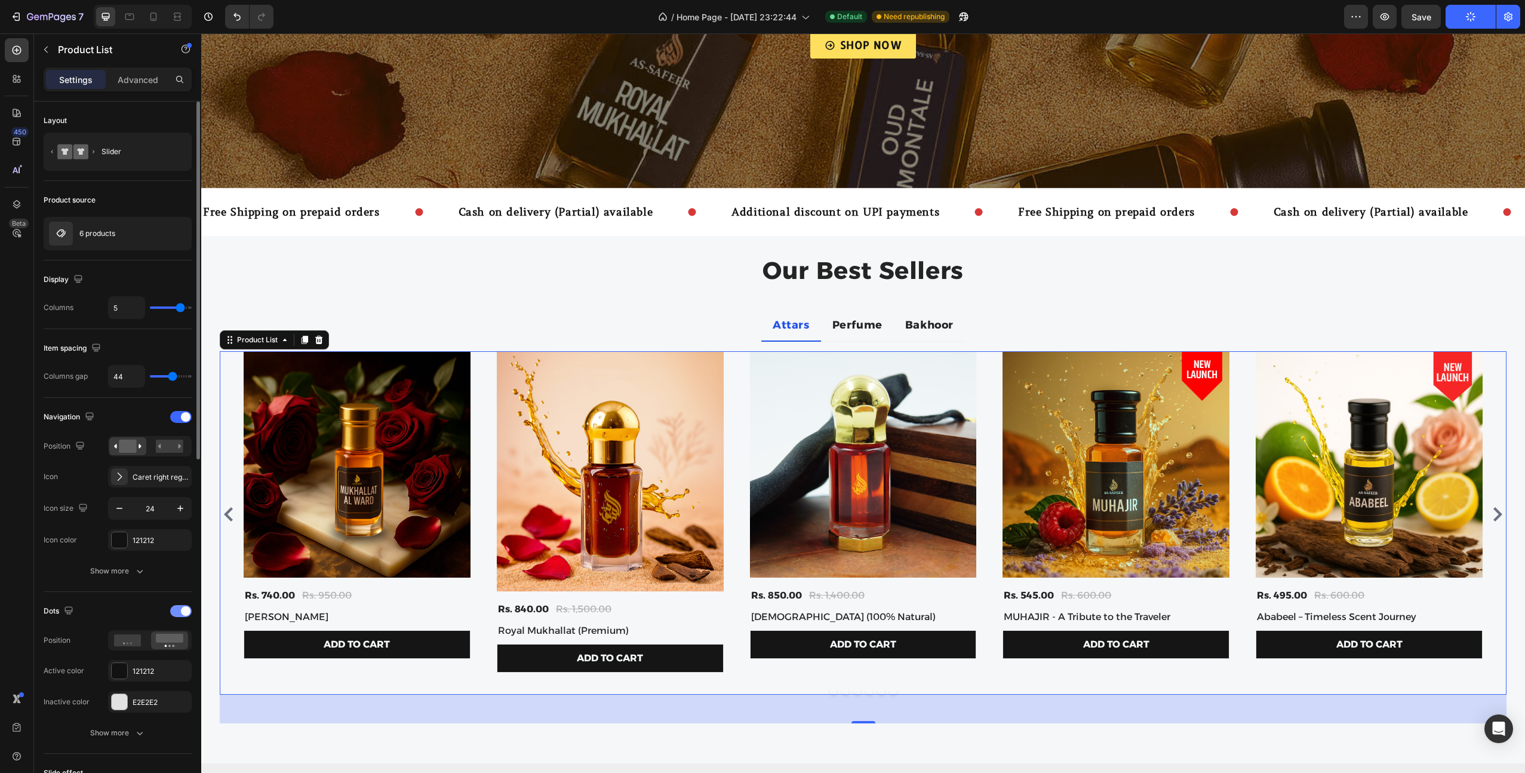
click at [174, 610] on div at bounding box center [180, 611] width 21 height 12
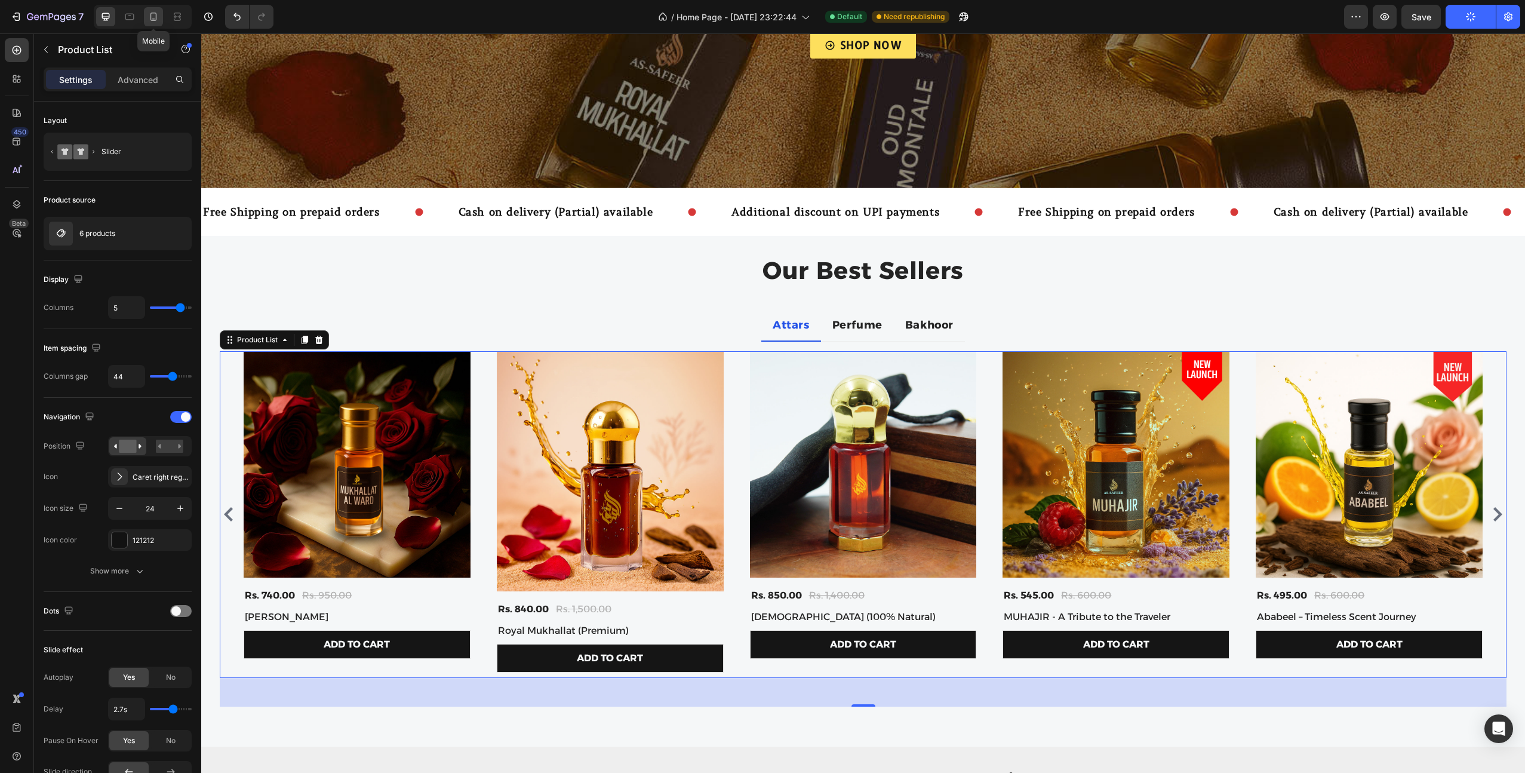
click at [155, 18] on icon at bounding box center [153, 17] width 12 height 12
type input "2"
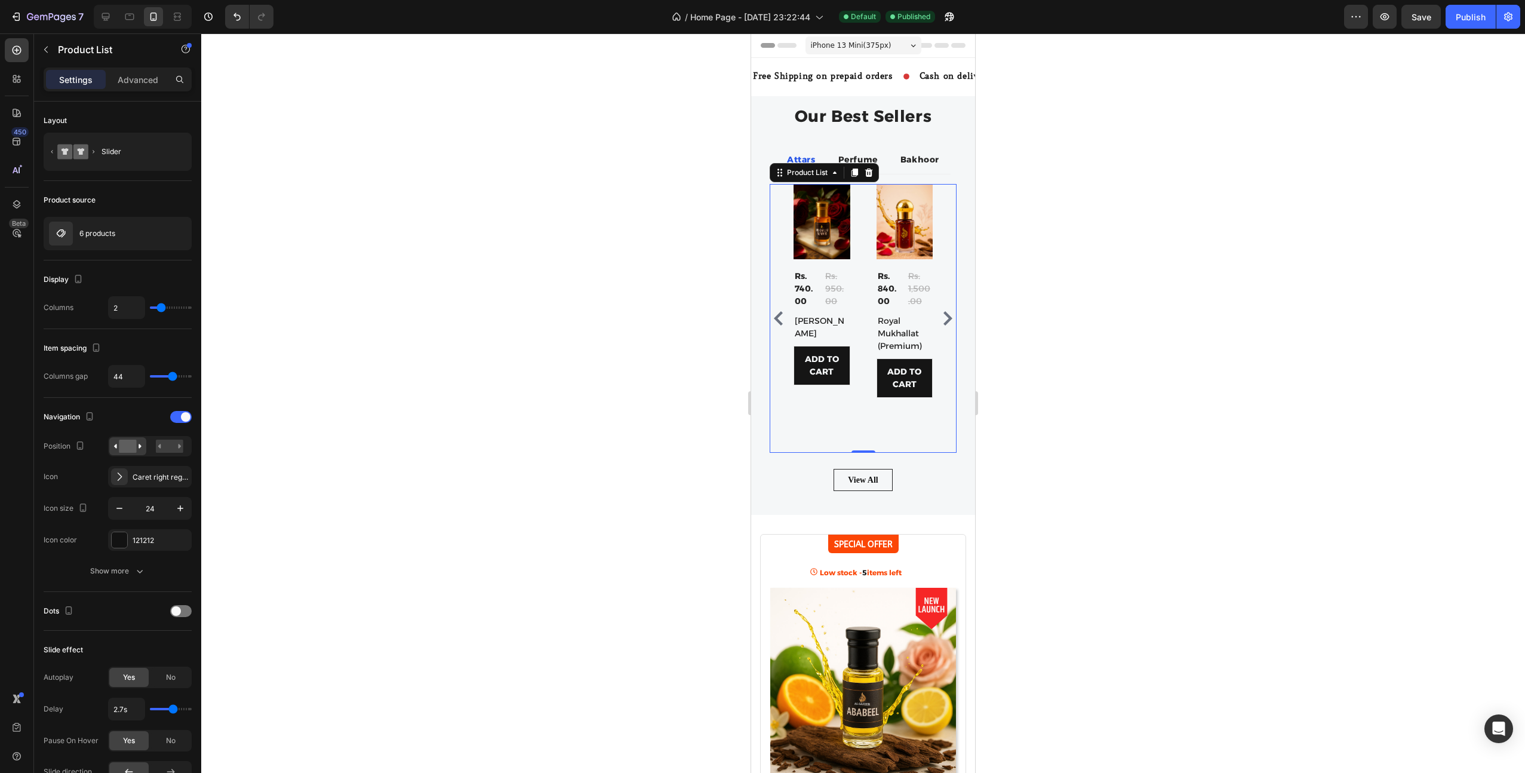
click at [802, 399] on div "(P) Images Rs. 740.00 (P) Price (P) Price Rs. 950.00 (P) Price (P) Price Row Mu…" at bounding box center [822, 318] width 57 height 269
click at [127, 444] on rect at bounding box center [127, 445] width 17 height 13
click at [183, 447] on rect at bounding box center [169, 445] width 27 height 13
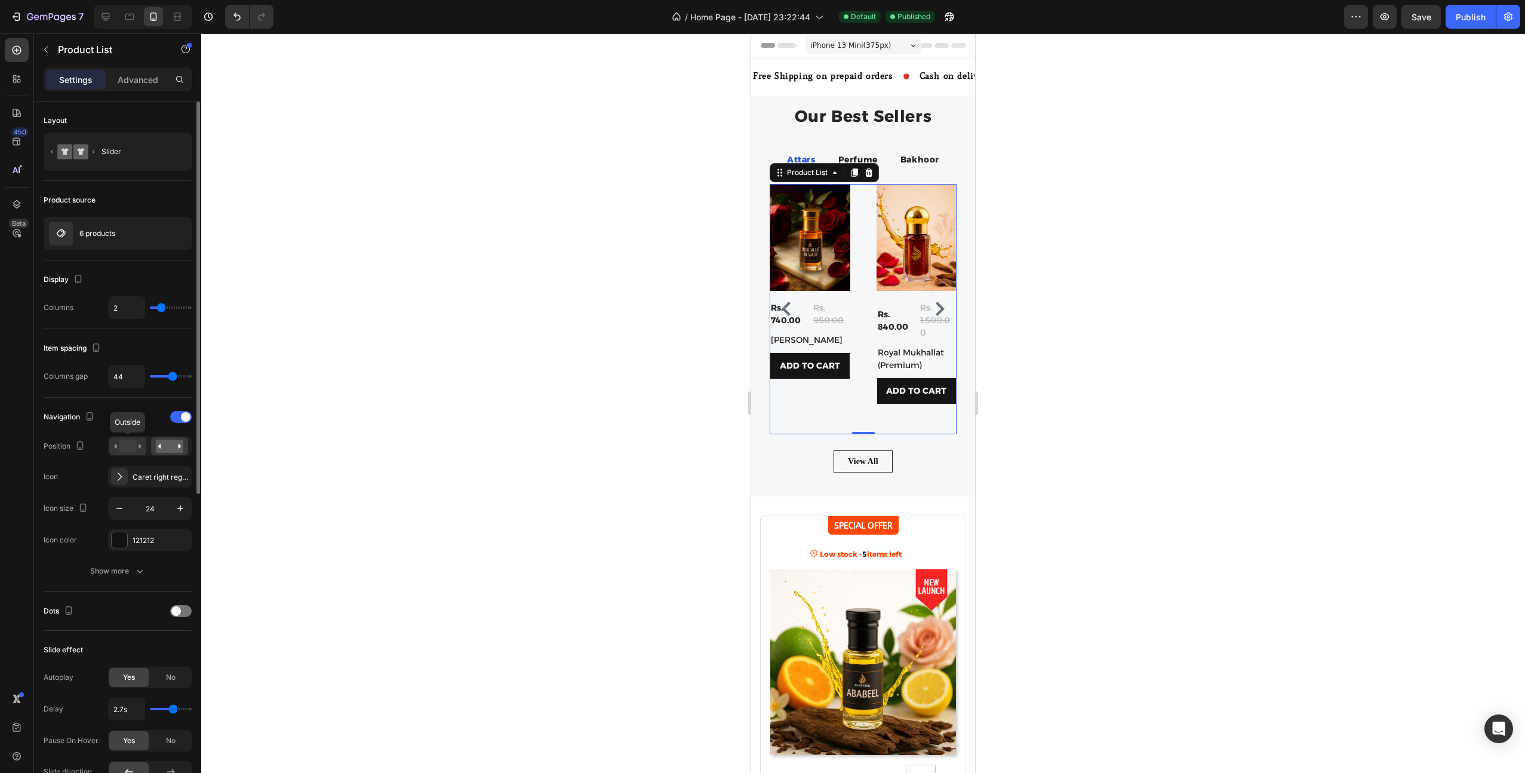
click at [115, 443] on icon at bounding box center [127, 445] width 27 height 13
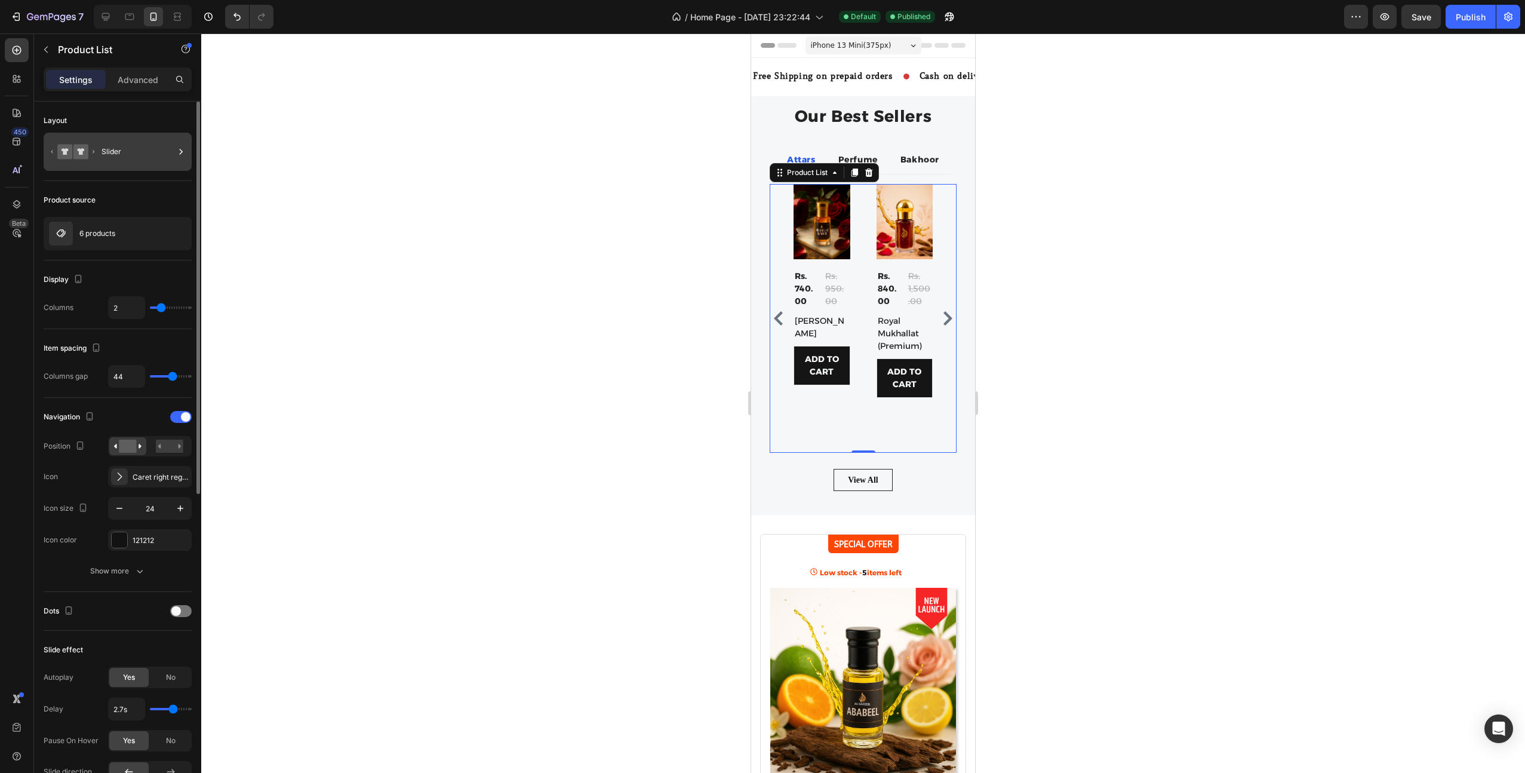
click at [130, 151] on div "Slider" at bounding box center [138, 151] width 73 height 27
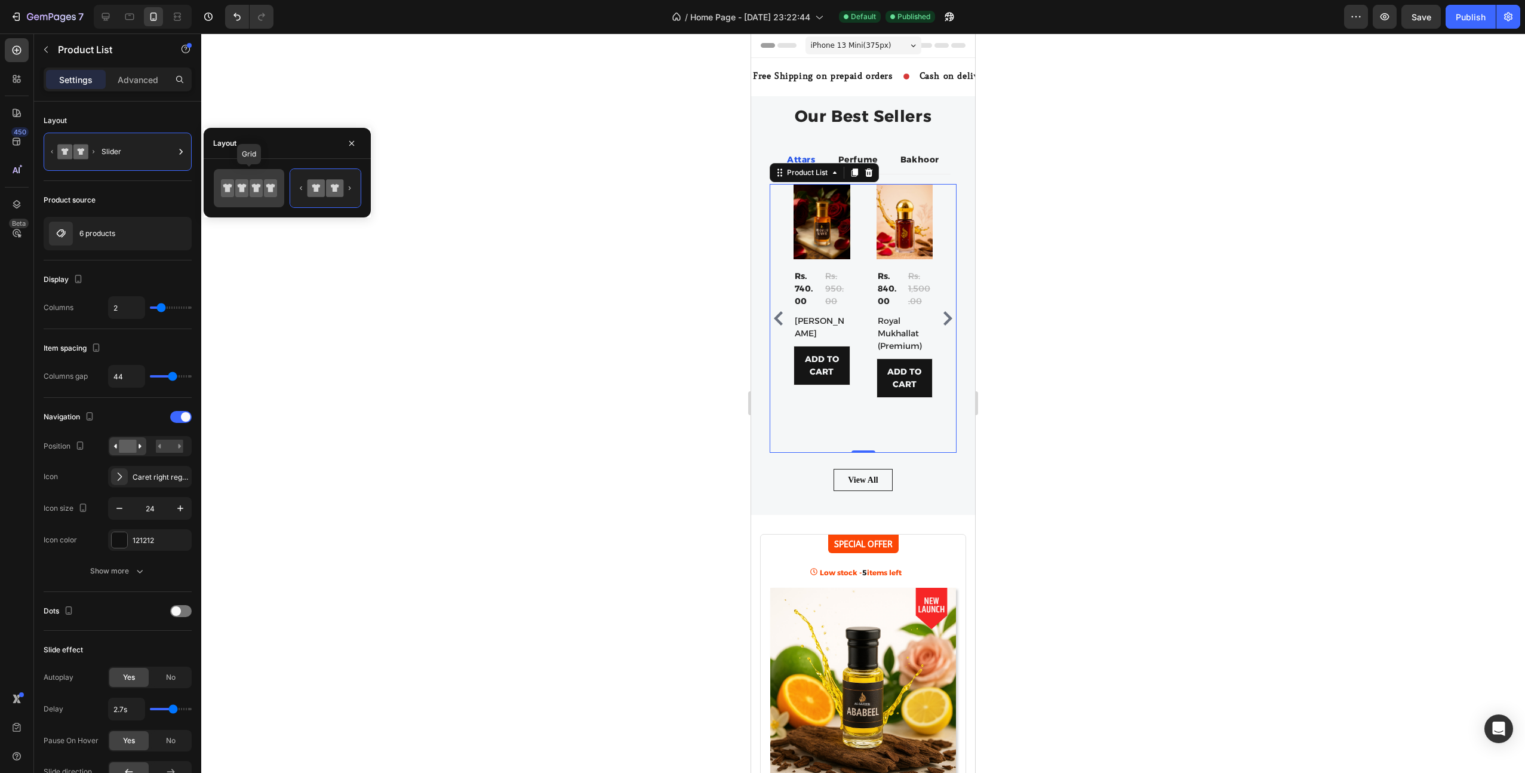
click at [247, 189] on icon at bounding box center [241, 188] width 13 height 18
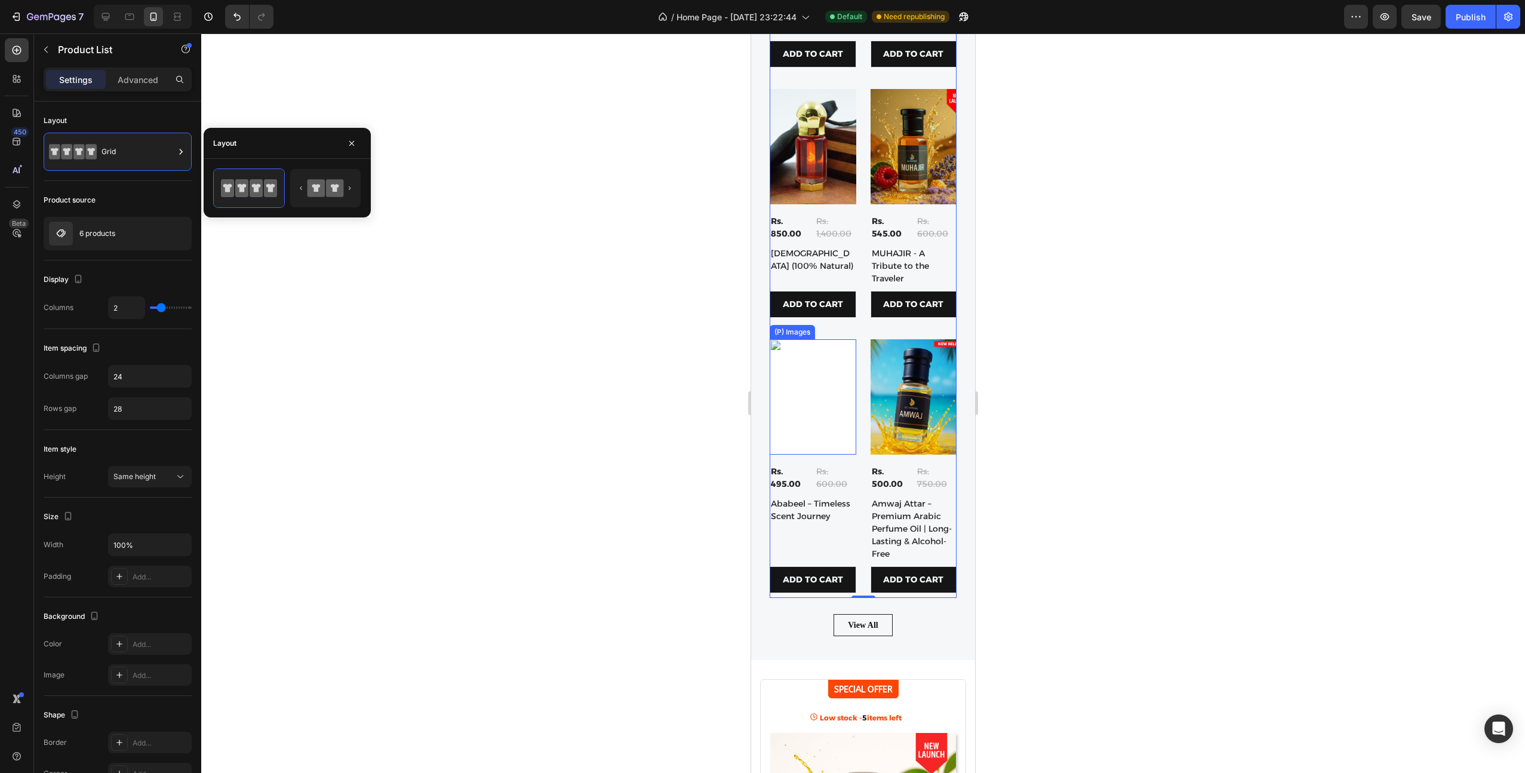
scroll to position [334, 0]
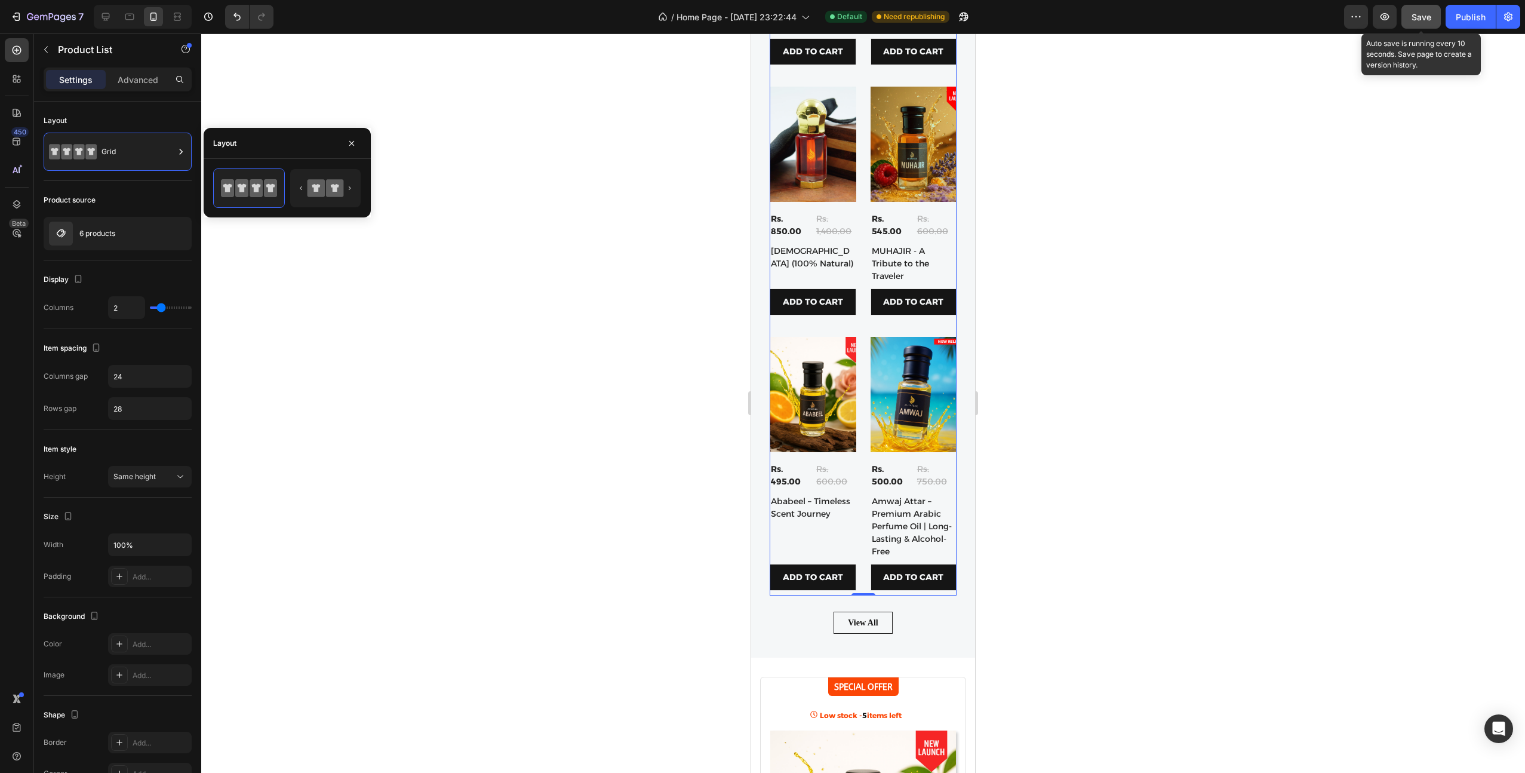
click at [1410, 13] on button "Save" at bounding box center [1420, 17] width 39 height 24
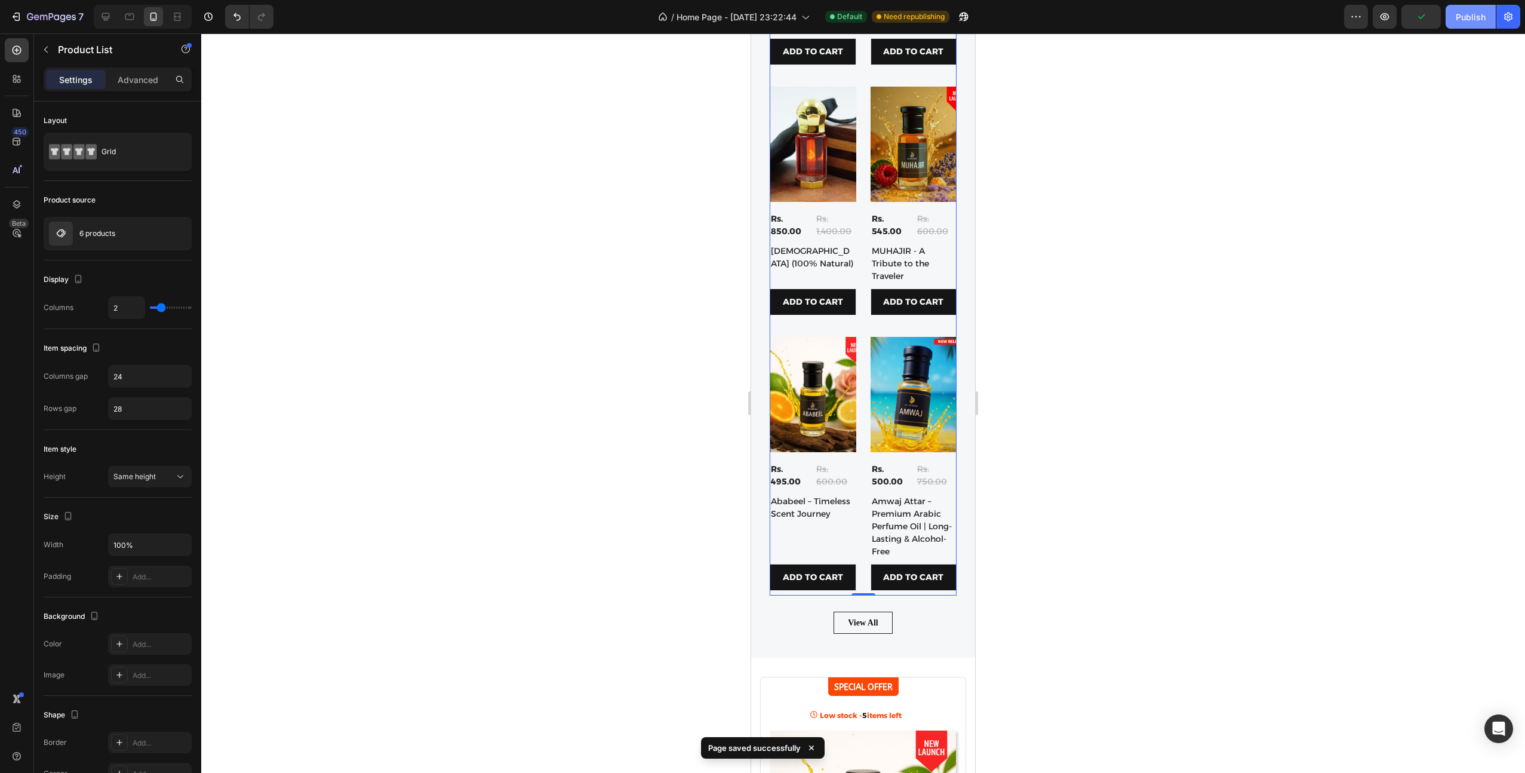
click at [1480, 16] on div "Publish" at bounding box center [1471, 17] width 30 height 13
click at [20, 11] on icon "button" at bounding box center [16, 17] width 12 height 12
